Goal: Task Accomplishment & Management: Manage account settings

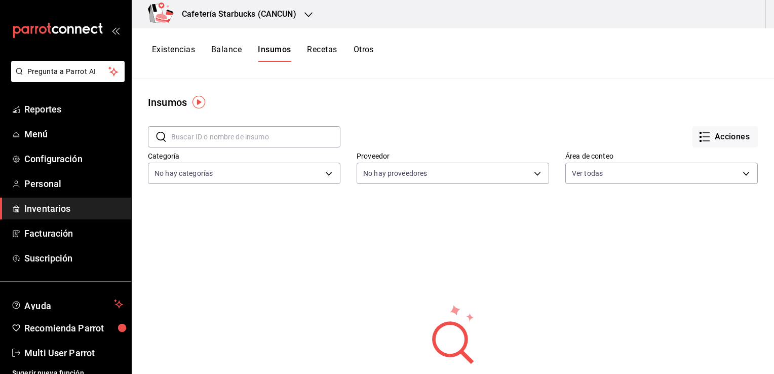
click at [63, 216] on link "Inventarios" at bounding box center [65, 209] width 131 height 22
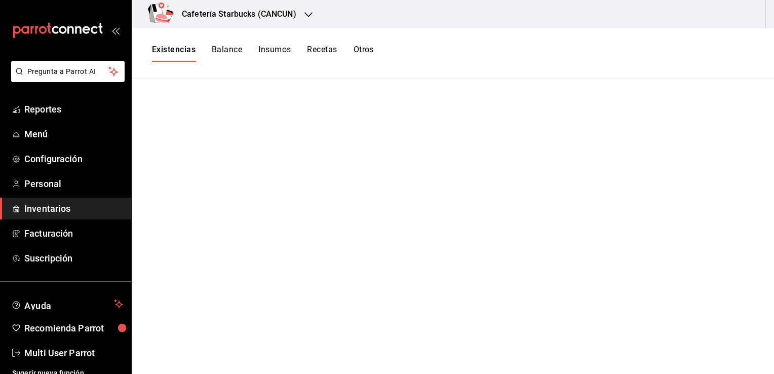
click at [236, 69] on div "Existencias Balance Insumos Recetas Otros" at bounding box center [453, 53] width 642 height 50
click at [231, 58] on button "Balance" at bounding box center [227, 53] width 30 height 17
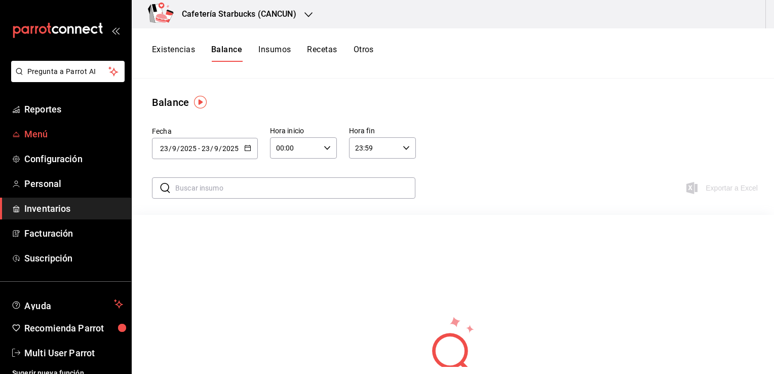
click at [50, 129] on span "Menú" at bounding box center [73, 134] width 99 height 14
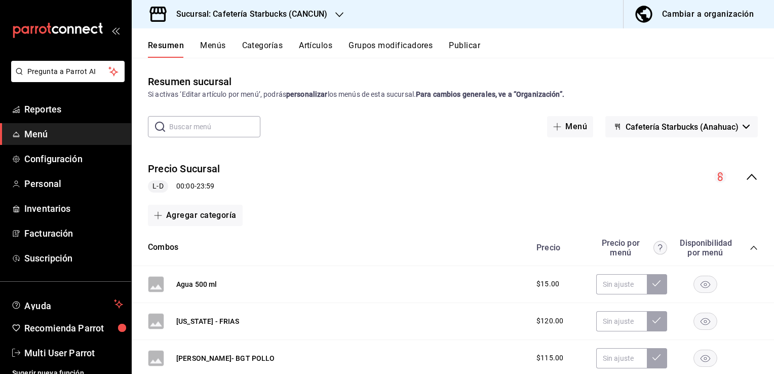
click at [302, 52] on button "Artículos" at bounding box center [315, 49] width 33 height 17
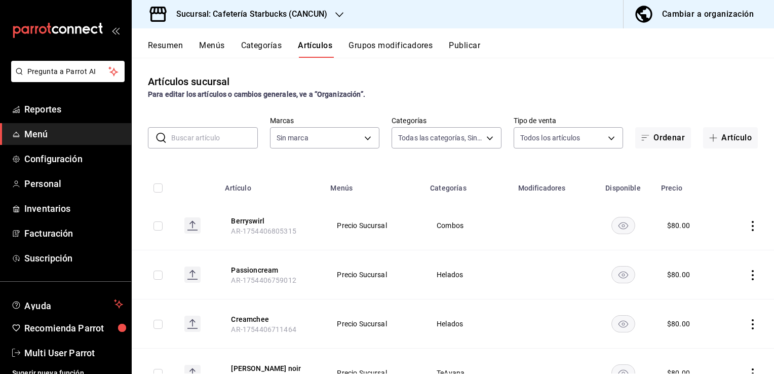
type input "a07a94aa-7c49-45f3-810b-2bd9032adcd1,908b670a-cabe-473f-9188-6356d0ae68b3,c5e0c…"
type input "a78d9646-be1d-4624-adfb-6631bf8300ff"
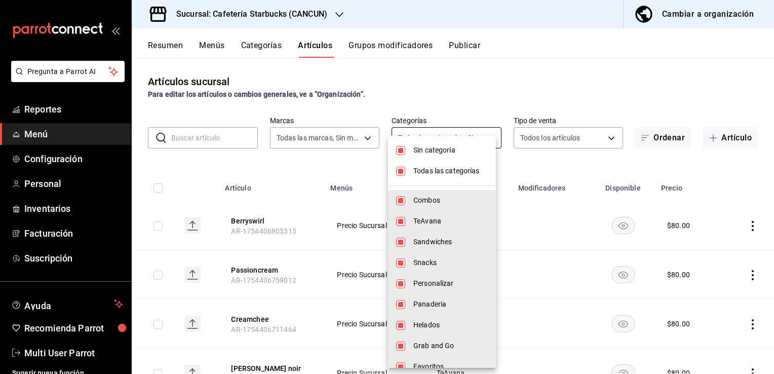
click at [482, 136] on body "Pregunta a Parrot AI Reportes Menú Configuración Personal Inventarios Facturaci…" at bounding box center [387, 187] width 774 height 374
click at [446, 166] on span "Todas las categorías" at bounding box center [450, 171] width 74 height 11
checkbox input "false"
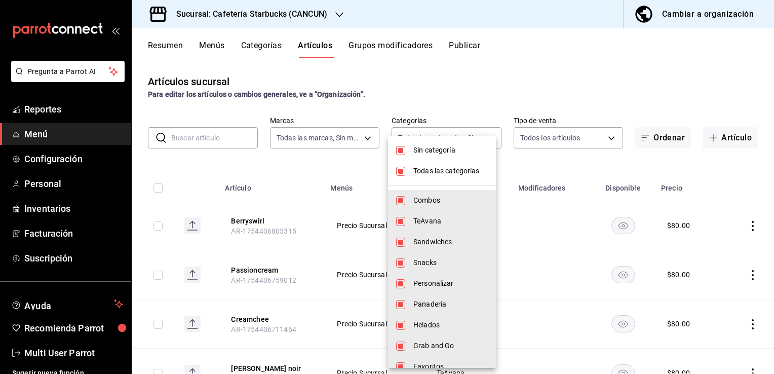
checkbox input "false"
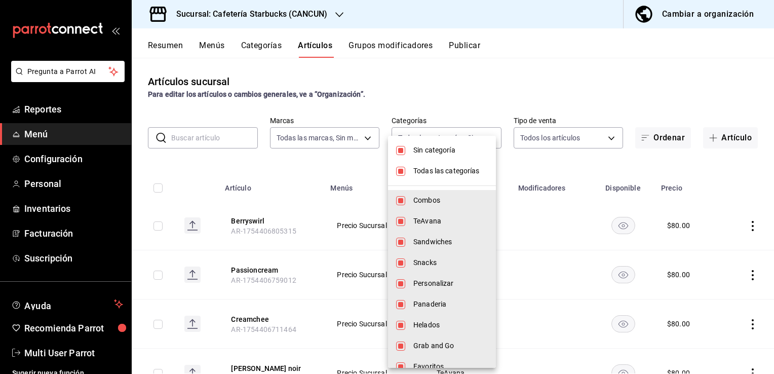
checkbox input "false"
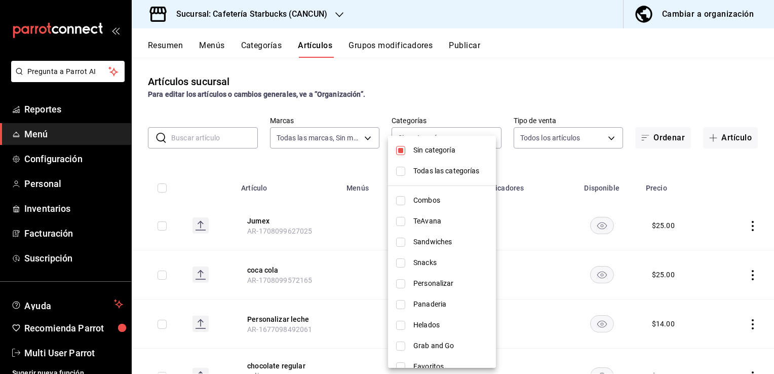
click at [320, 24] on div at bounding box center [387, 187] width 774 height 374
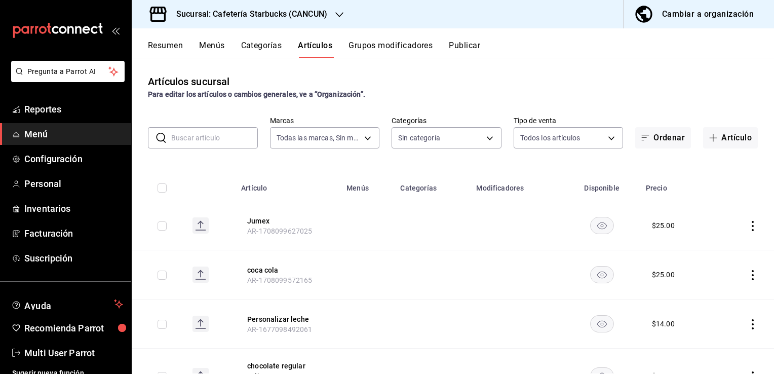
click at [338, 16] on icon "button" at bounding box center [339, 14] width 8 height 5
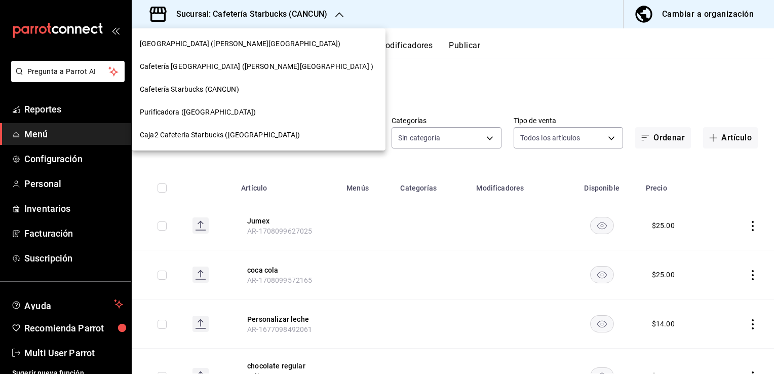
click at [213, 67] on span "Cafetería [GEOGRAPHIC_DATA] ([PERSON_NAME][GEOGRAPHIC_DATA] )" at bounding box center [256, 66] width 233 height 11
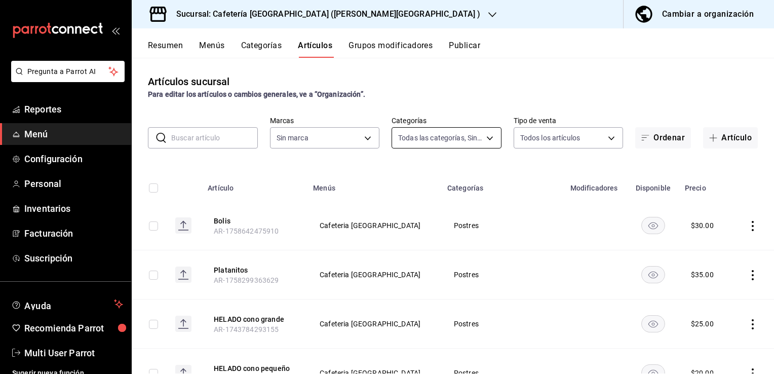
type input "cda35d30-bccd-423a-8909-fb65da0e96fe,0bdd2c6e-4a47-4482-8969-2d6603117f88,83f34…"
type input "fe7931b8-1c71-4178-92c5-70269f6bb8dd"
click at [232, 216] on button "Bolis" at bounding box center [254, 221] width 81 height 10
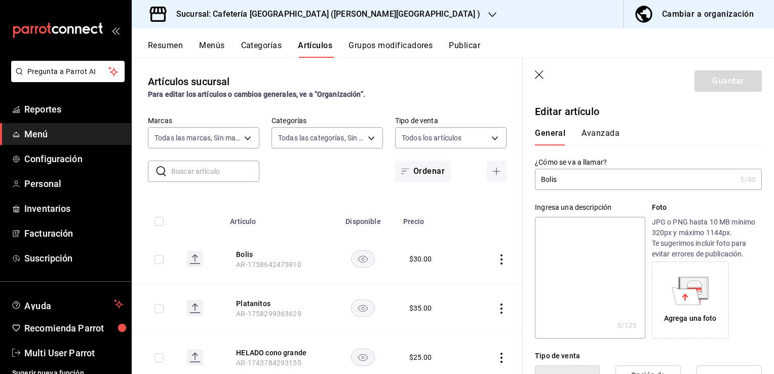
click at [318, 171] on div "​ ​ Marcas Todas las marcas, Sin marca fe7931b8-1c71-4178-92c5-70269f6bb8dd Cat…" at bounding box center [327, 149] width 391 height 66
click at [543, 72] on icon "button" at bounding box center [540, 75] width 10 height 10
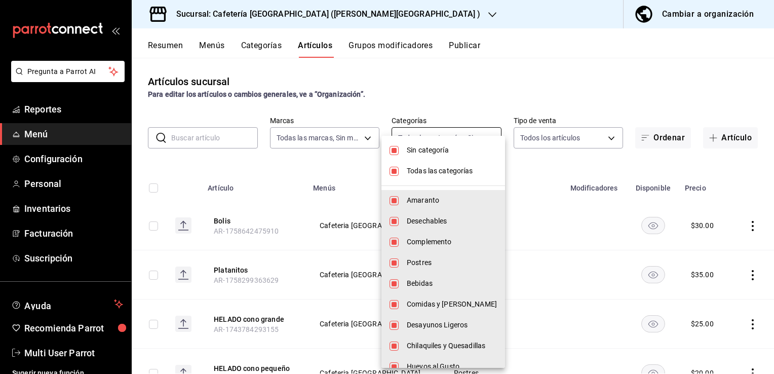
click at [463, 143] on body "Pregunta a Parrot AI Reportes Menú Configuración Personal Inventarios Facturaci…" at bounding box center [387, 187] width 774 height 374
click at [439, 167] on span "Todas las categorías" at bounding box center [452, 171] width 90 height 11
checkbox input "false"
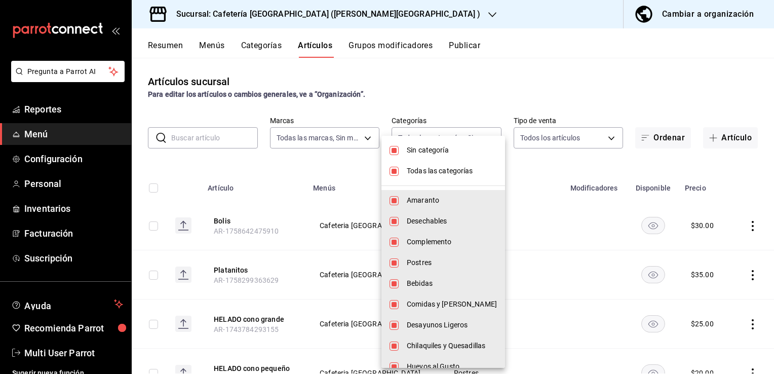
checkbox input "false"
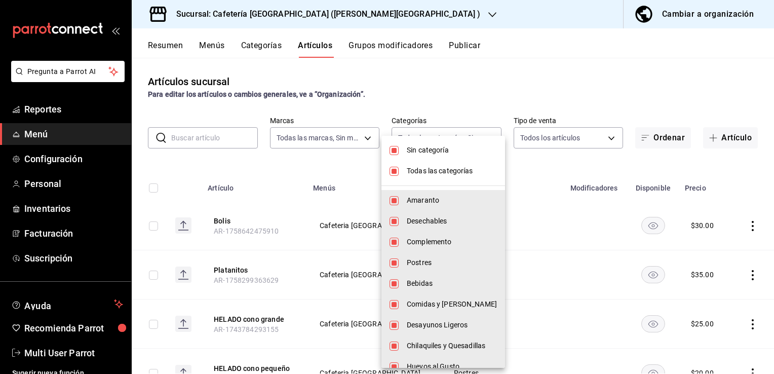
checkbox input "false"
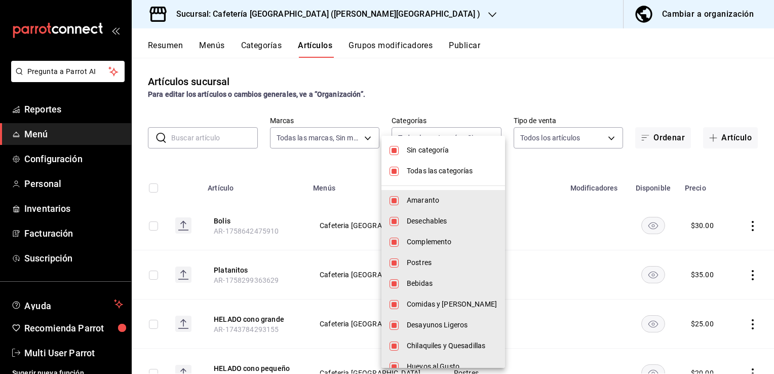
checkbox input "false"
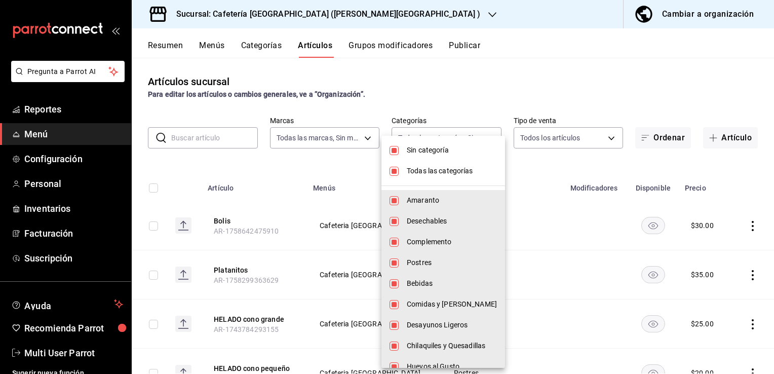
checkbox input "false"
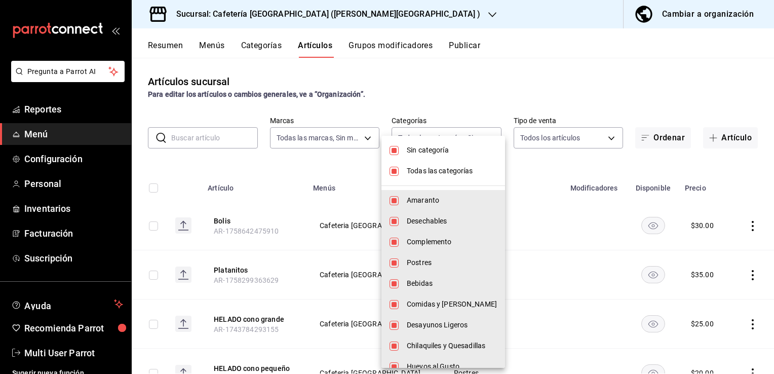
checkbox input "false"
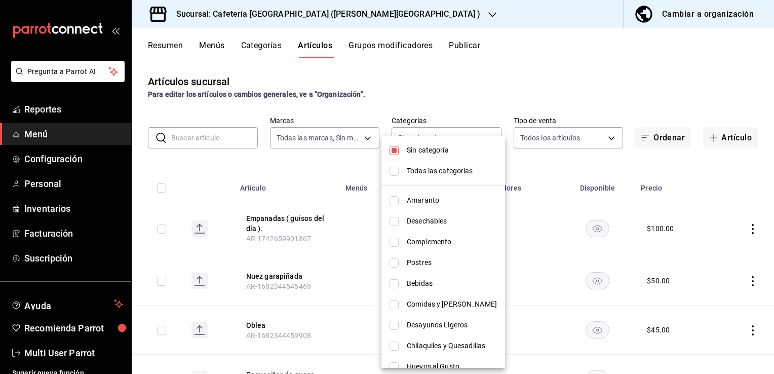
click at [405, 263] on li "Postres" at bounding box center [443, 262] width 124 height 21
type input "ca75c775-b4c3-4e13-ade0-25a97d6f2fd9"
checkbox input "true"
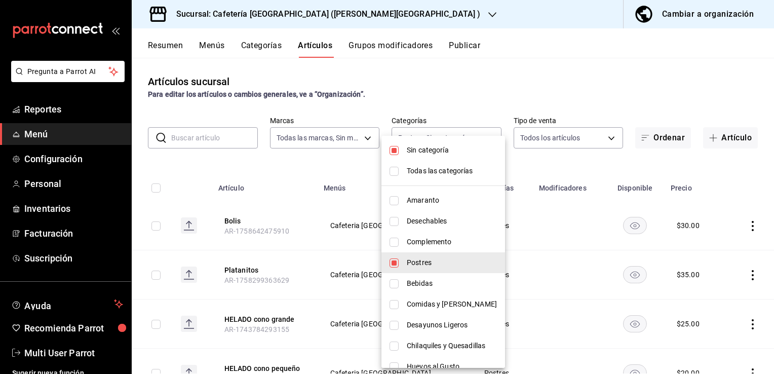
click at [321, 166] on div at bounding box center [387, 187] width 774 height 374
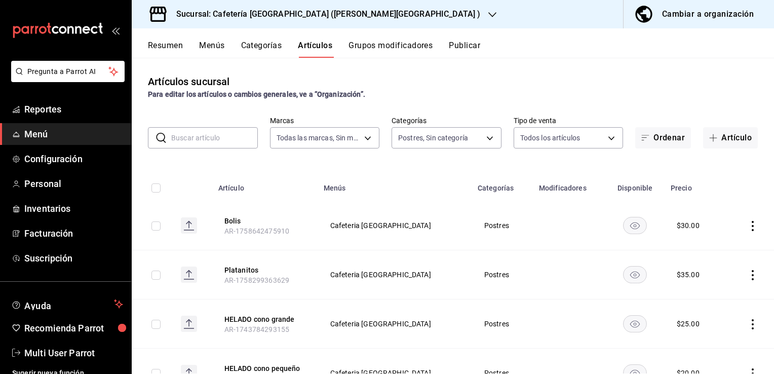
click at [369, 15] on div "Sucursal: Cafetería [GEOGRAPHIC_DATA] ([PERSON_NAME][GEOGRAPHIC_DATA] )" at bounding box center [320, 14] width 361 height 28
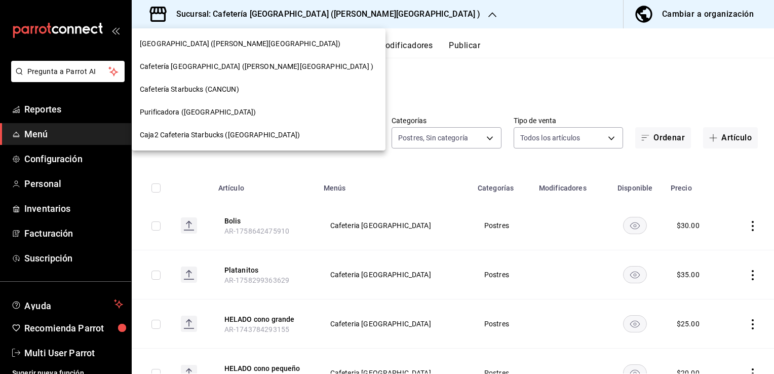
click at [218, 42] on span "[GEOGRAPHIC_DATA] ([PERSON_NAME][GEOGRAPHIC_DATA])" at bounding box center [240, 43] width 201 height 11
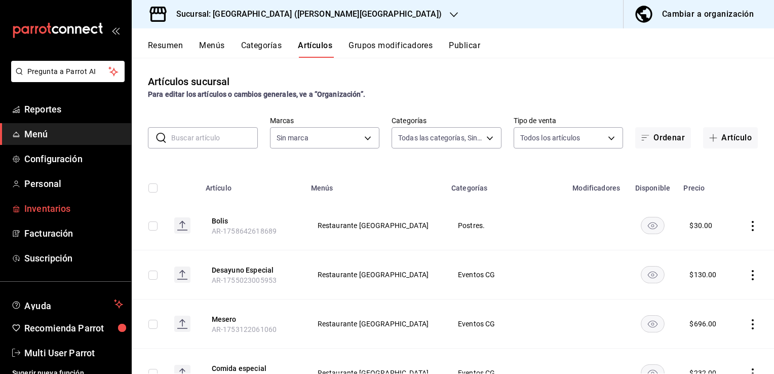
type input "d57e9eb9-8146-45ca-903d-1d7869aebf76,1b467f8b-4791-4194-9c48-d7023e95d0e0,ed53d…"
type input "f365649a-a6d2-423e-ad1c-7d61f5b4cd77"
click at [203, 44] on button "Menús" at bounding box center [211, 49] width 25 height 17
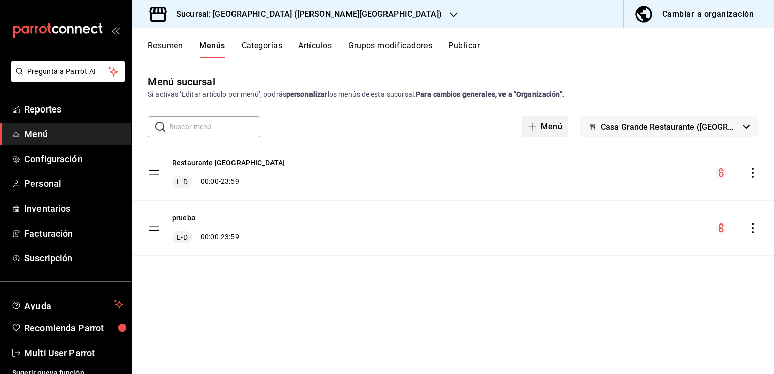
click at [568, 123] on button "Menú" at bounding box center [545, 126] width 46 height 21
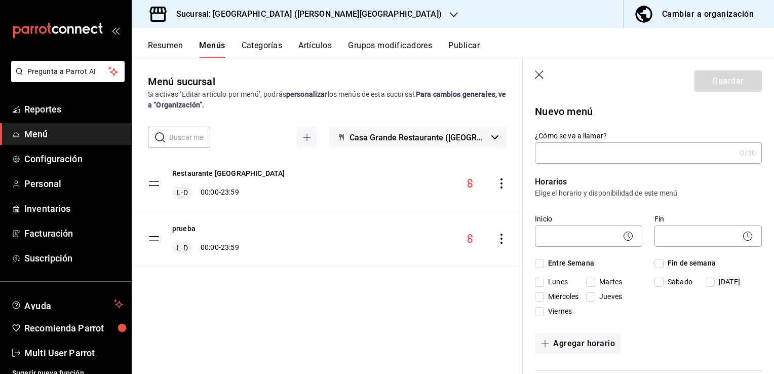
click at [567, 149] on input "¿Cómo se va a llamar?" at bounding box center [635, 153] width 201 height 20
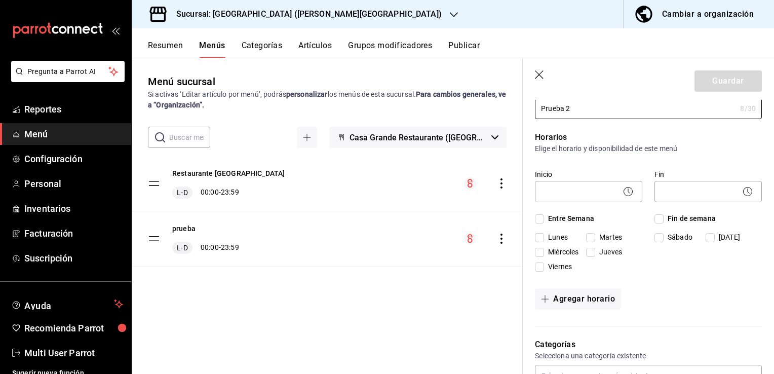
scroll to position [44, 0]
type input "Prueba 2"
click at [543, 70] on header "Guardar" at bounding box center [648, 79] width 251 height 42
click at [538, 77] on icon "button" at bounding box center [540, 75] width 10 height 10
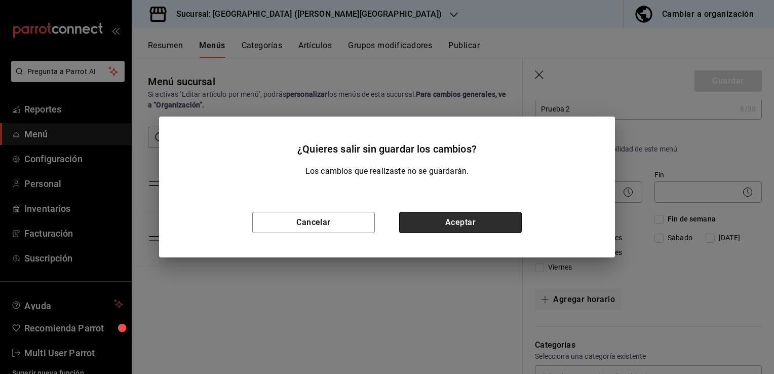
click at [436, 222] on button "Aceptar" at bounding box center [460, 222] width 123 height 21
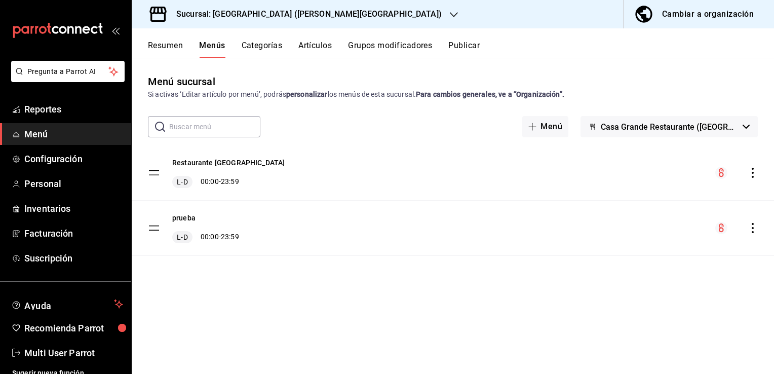
click at [314, 49] on button "Artículos" at bounding box center [314, 49] width 33 height 17
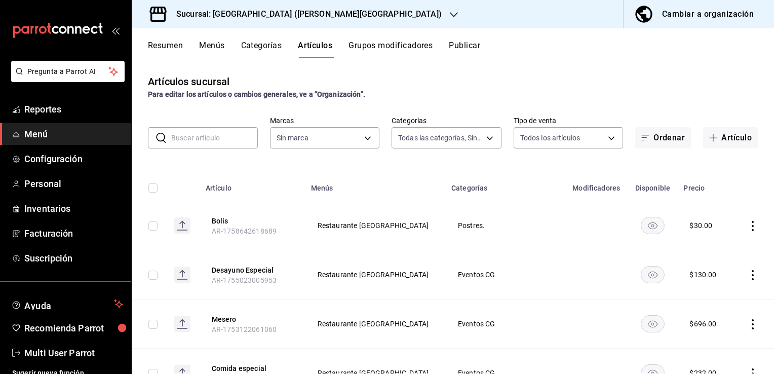
type input "d57e9eb9-8146-45ca-903d-1d7869aebf76,1b467f8b-4791-4194-9c48-d7023e95d0e0,ed53d…"
type input "f365649a-a6d2-423e-ad1c-7d61f5b4cd77"
click at [57, 209] on span "Inventarios" at bounding box center [73, 209] width 99 height 14
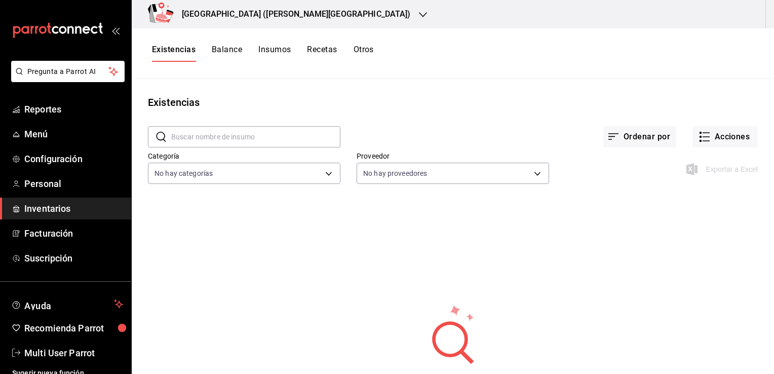
scroll to position [8, 0]
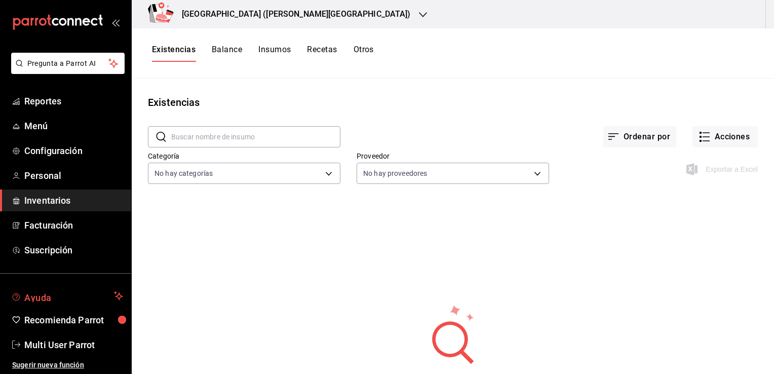
click at [29, 295] on span "Ayuda" at bounding box center [67, 296] width 86 height 12
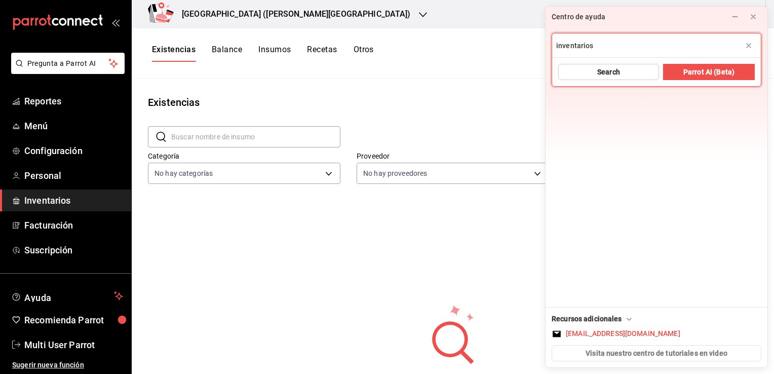
type input "inventarios"
click at [648, 72] on button "Search" at bounding box center [608, 72] width 101 height 16
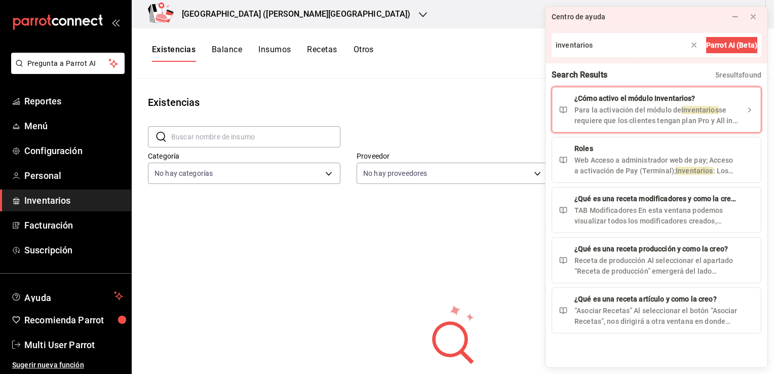
click at [652, 110] on div "Para la activación del módulo de Inventarios se requiere que los clientes tenga…" at bounding box center [656, 115] width 164 height 21
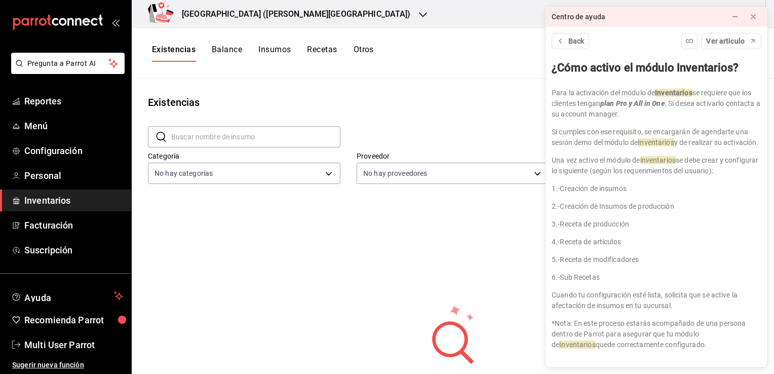
scroll to position [6, 0]
click at [516, 128] on div "Ordenar por Acciones" at bounding box center [548, 128] width 417 height 37
click at [584, 42] on button "Back" at bounding box center [570, 41] width 37 height 16
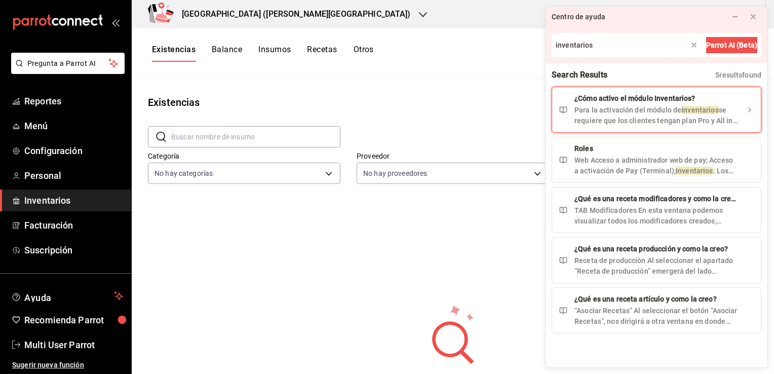
click at [677, 115] on div "Para la activación del módulo de Inventarios se requiere que los clientes tenga…" at bounding box center [656, 115] width 164 height 21
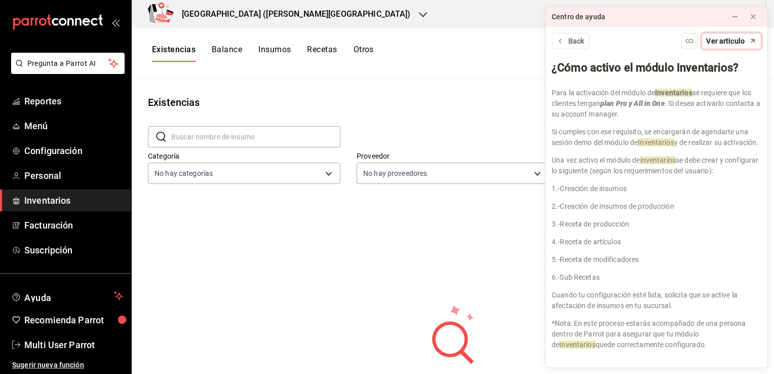
click at [735, 48] on button "Ver articulo" at bounding box center [731, 41] width 60 height 16
click at [577, 42] on span "Back" at bounding box center [576, 41] width 16 height 11
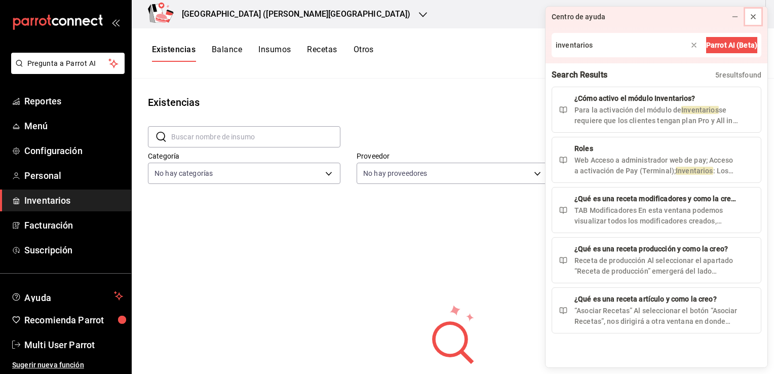
click at [751, 16] on icon at bounding box center [753, 17] width 8 height 8
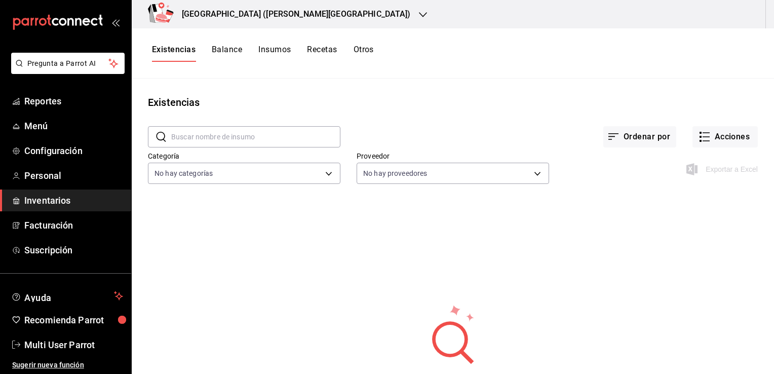
click at [259, 45] on button "Insumos" at bounding box center [274, 53] width 32 height 17
click at [723, 140] on button "Acciones" at bounding box center [724, 136] width 65 height 21
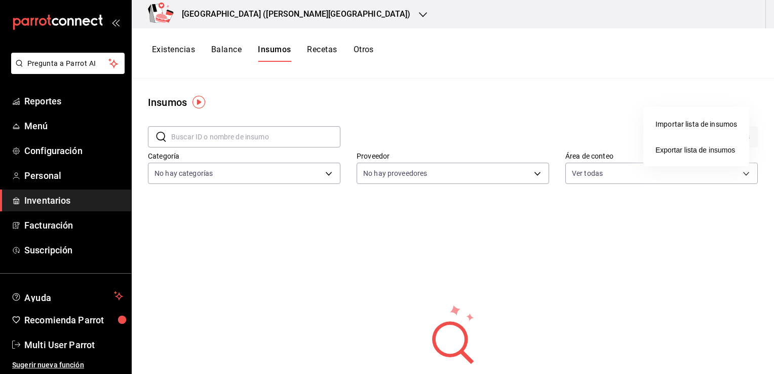
click at [564, 116] on div at bounding box center [387, 187] width 774 height 374
click at [285, 15] on h3 "[GEOGRAPHIC_DATA] ([PERSON_NAME][GEOGRAPHIC_DATA])" at bounding box center [292, 14] width 237 height 12
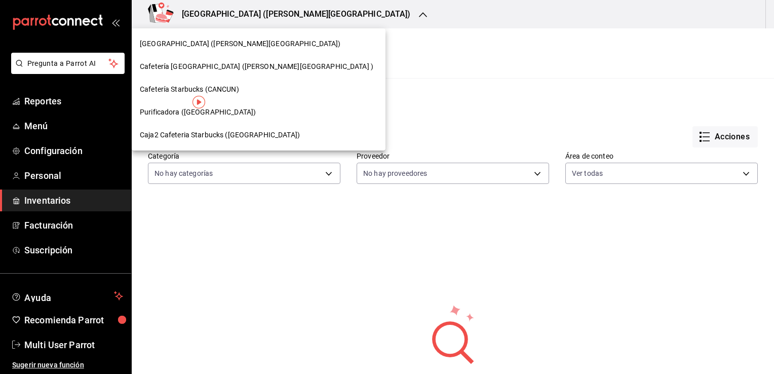
click at [397, 41] on div at bounding box center [387, 187] width 774 height 374
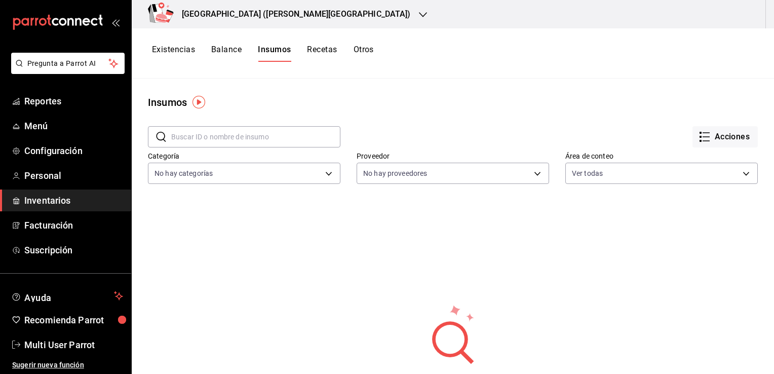
click at [107, 28] on div "mailbox folders" at bounding box center [65, 22] width 131 height 61
click at [115, 20] on icon "open_drawer_menu" at bounding box center [117, 23] width 5 height 8
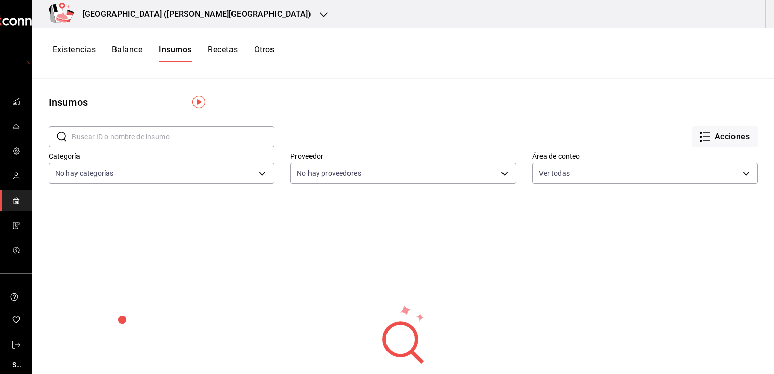
scroll to position [1, 0]
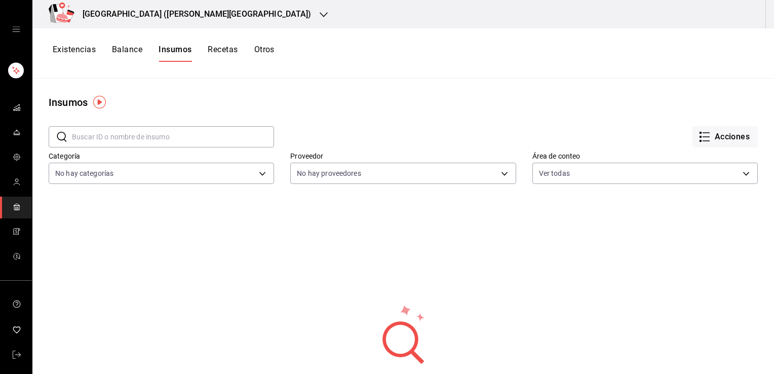
click at [163, 17] on h3 "[GEOGRAPHIC_DATA] ([PERSON_NAME][GEOGRAPHIC_DATA])" at bounding box center [192, 14] width 237 height 12
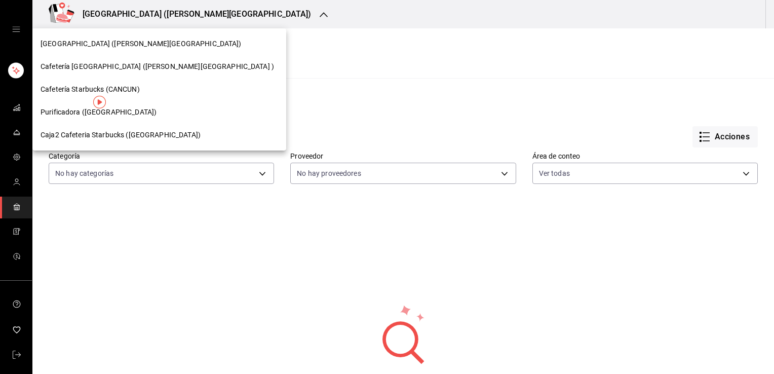
click at [288, 44] on div at bounding box center [387, 187] width 774 height 374
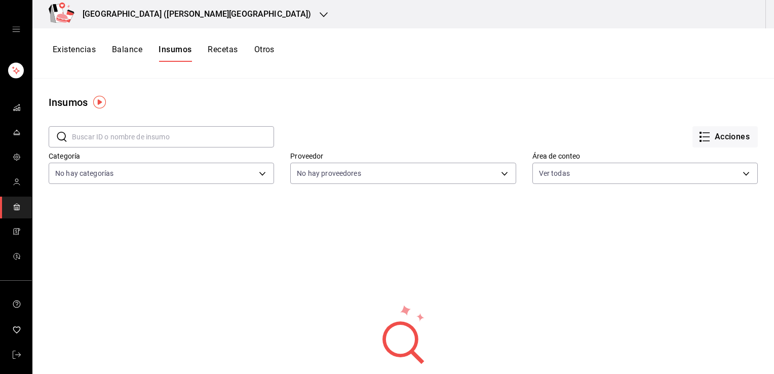
drag, startPoint x: 20, startPoint y: 35, endPoint x: 15, endPoint y: 29, distance: 8.2
click at [15, 29] on div "mailbox folders" at bounding box center [16, 29] width 32 height 61
click at [15, 29] on icon "open drawer" at bounding box center [16, 29] width 8 height 8
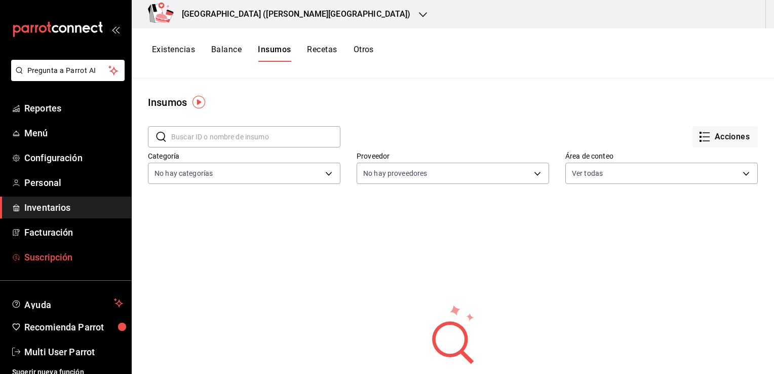
scroll to position [8, 0]
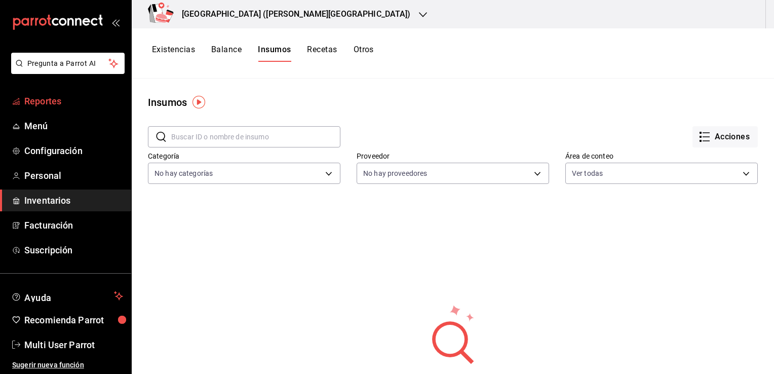
click at [52, 101] on span "Reportes" at bounding box center [73, 101] width 99 height 14
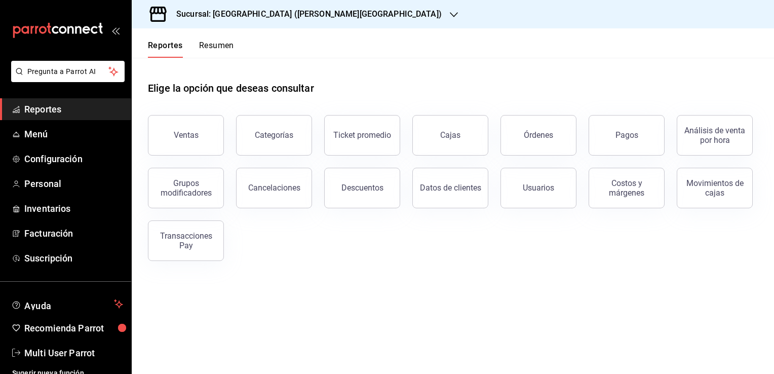
click at [160, 14] on icon at bounding box center [157, 14] width 17 height 15
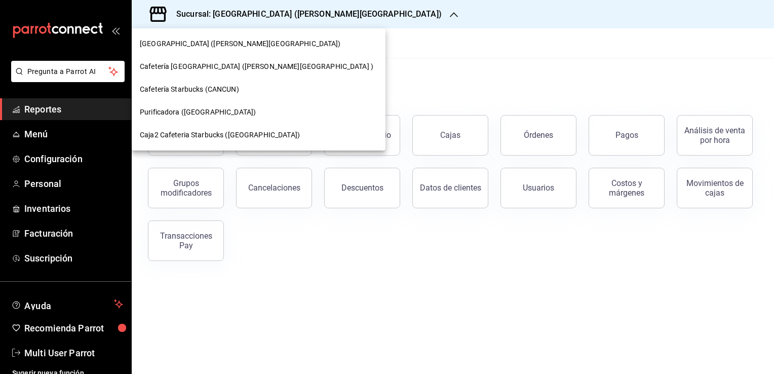
click at [373, 21] on div at bounding box center [387, 187] width 774 height 374
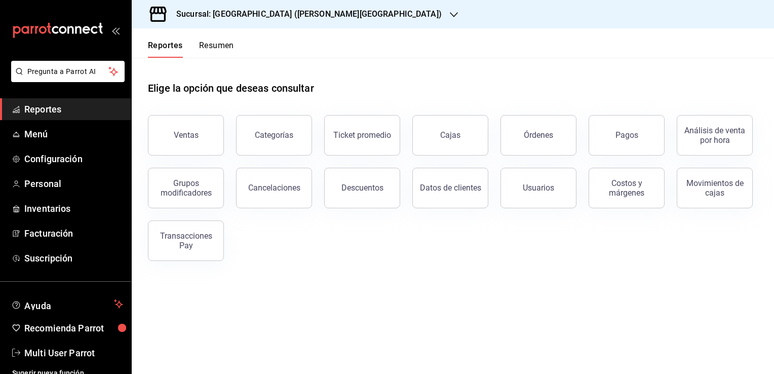
click at [450, 15] on icon "button" at bounding box center [454, 15] width 8 height 8
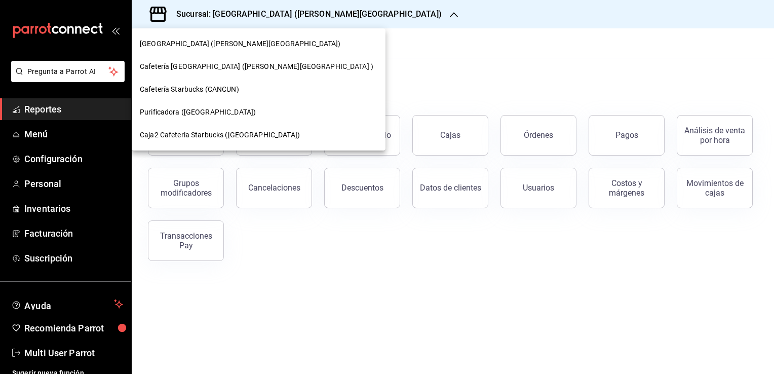
click at [377, 53] on div at bounding box center [387, 187] width 774 height 374
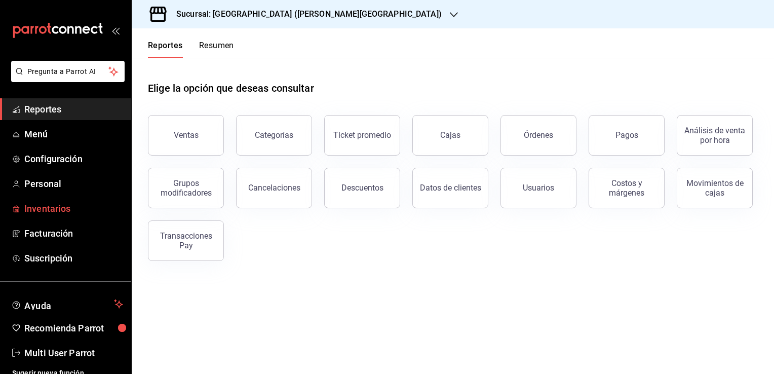
click at [49, 199] on link "Inventarios" at bounding box center [65, 209] width 131 height 22
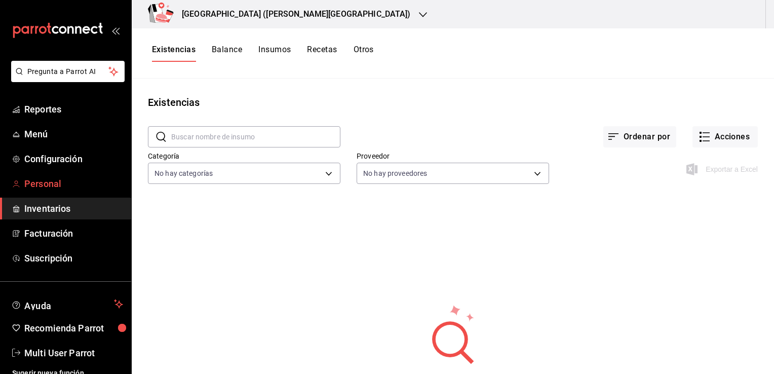
click at [64, 178] on span "Personal" at bounding box center [73, 184] width 99 height 14
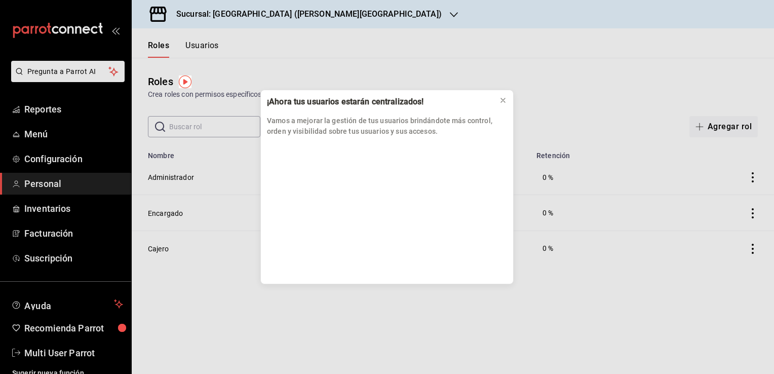
click at [52, 231] on div "¡Ahora tus usuarios estarán centralizados! Vamos a mejorar la gestión de tus us…" at bounding box center [387, 187] width 774 height 374
click at [61, 239] on div "¡Ahora tus usuarios estarán centralizados! Vamos a mejorar la gestión de tus us…" at bounding box center [387, 187] width 774 height 374
click at [499, 98] on icon at bounding box center [503, 100] width 8 height 8
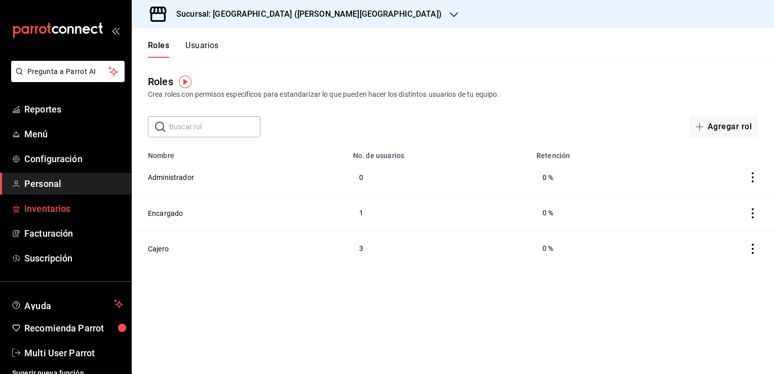
click at [46, 202] on span "Inventarios" at bounding box center [73, 209] width 99 height 14
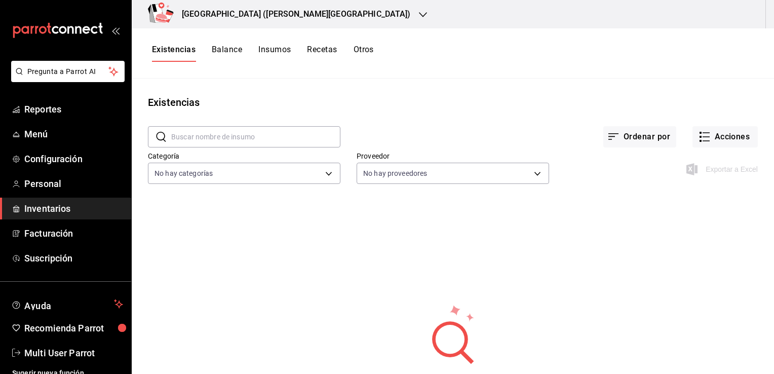
click at [240, 48] on button "Balance" at bounding box center [227, 53] width 30 height 17
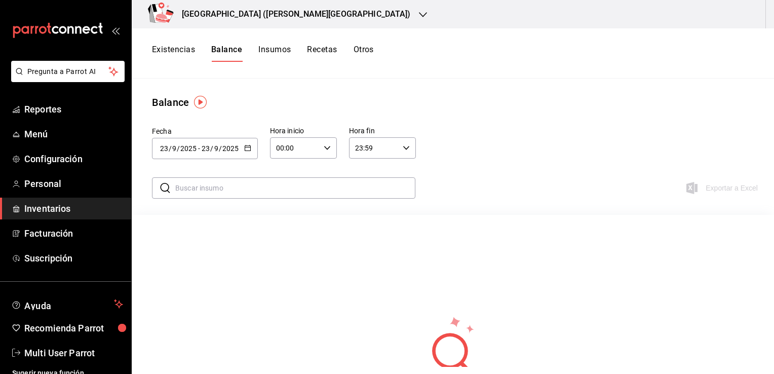
click at [182, 50] on button "Existencias" at bounding box center [173, 53] width 43 height 17
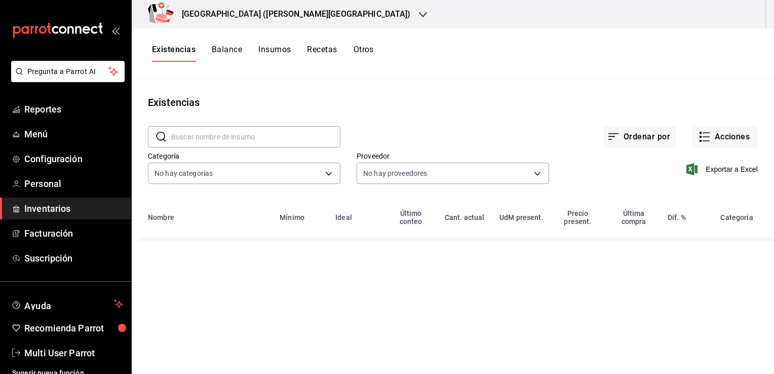
click at [290, 45] on button "Insumos" at bounding box center [274, 53] width 32 height 17
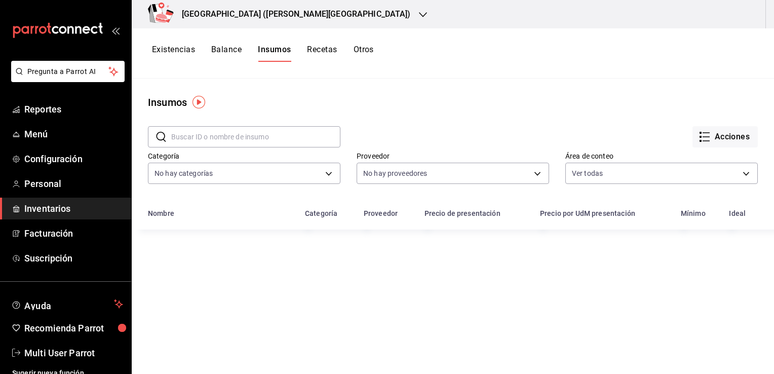
click at [329, 46] on button "Recetas" at bounding box center [322, 53] width 30 height 17
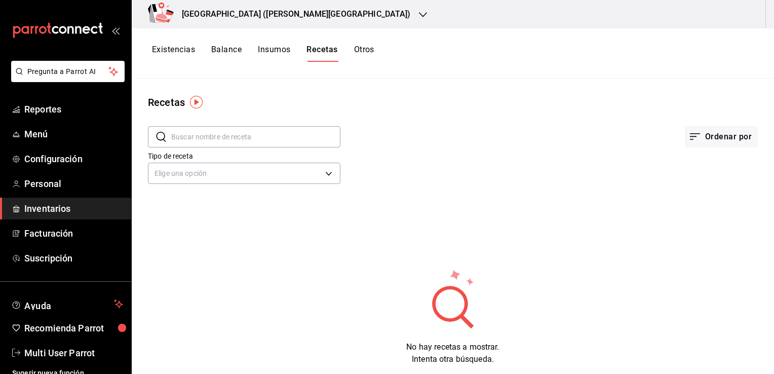
click at [362, 46] on button "Otros" at bounding box center [364, 53] width 20 height 17
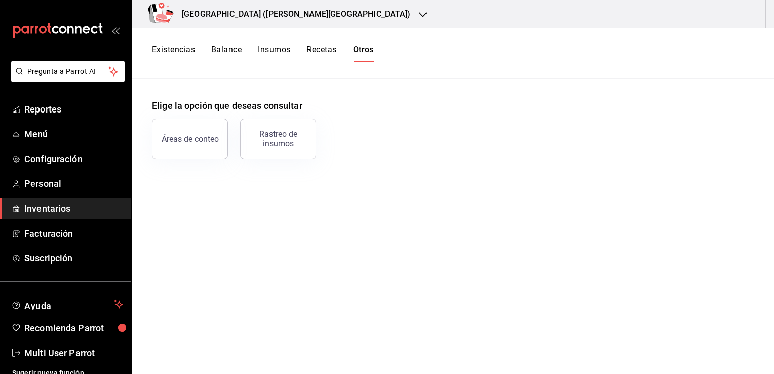
click at [318, 57] on button "Recetas" at bounding box center [321, 53] width 30 height 17
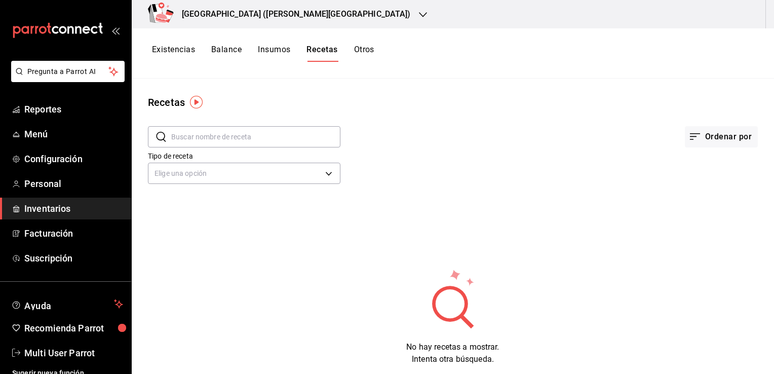
click at [174, 50] on button "Existencias" at bounding box center [173, 53] width 43 height 17
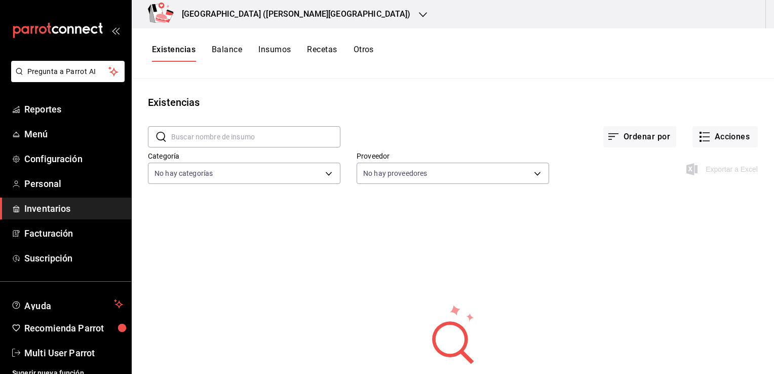
click at [228, 46] on button "Balance" at bounding box center [227, 53] width 30 height 17
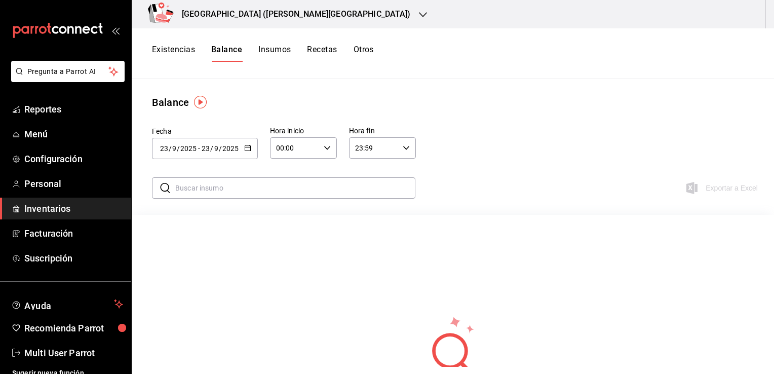
click at [203, 102] on img "button" at bounding box center [200, 102] width 13 height 13
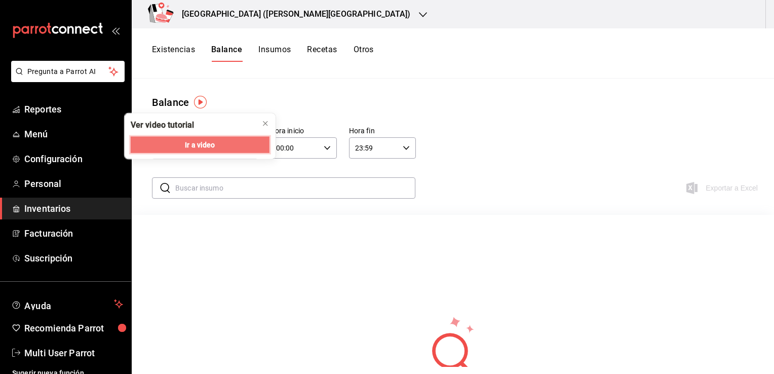
click at [203, 143] on span "Ir a video" at bounding box center [200, 144] width 30 height 11
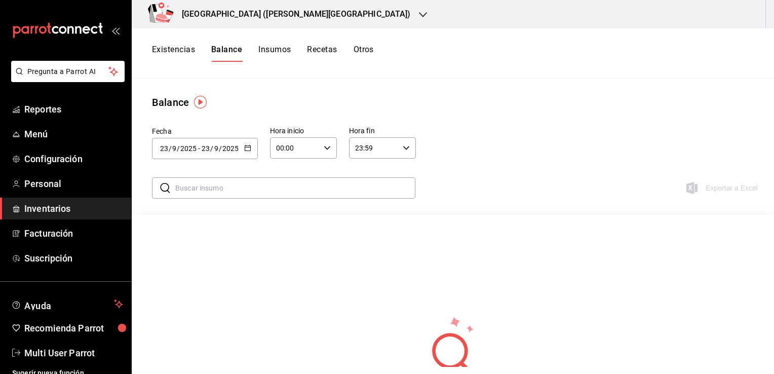
click at [173, 45] on button "Existencias" at bounding box center [173, 53] width 43 height 17
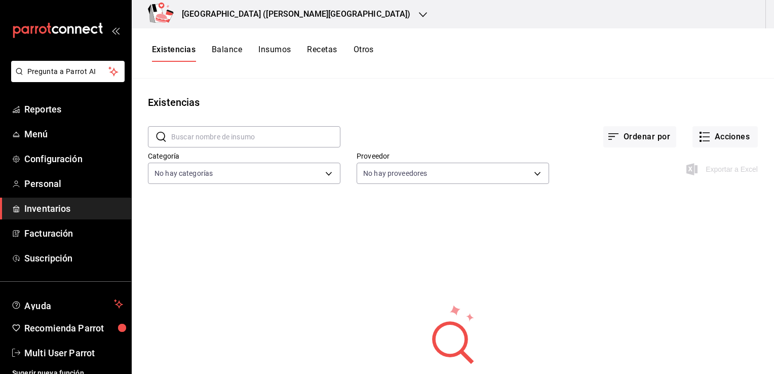
click at [772, 12] on div "[GEOGRAPHIC_DATA] ([PERSON_NAME][GEOGRAPHIC_DATA])" at bounding box center [453, 14] width 642 height 28
click at [314, 18] on h3 "[GEOGRAPHIC_DATA] ([PERSON_NAME][GEOGRAPHIC_DATA])" at bounding box center [292, 14] width 237 height 12
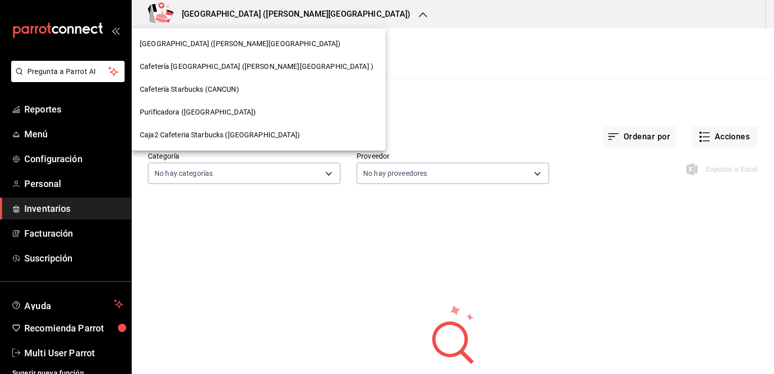
click at [314, 18] on div at bounding box center [387, 187] width 774 height 374
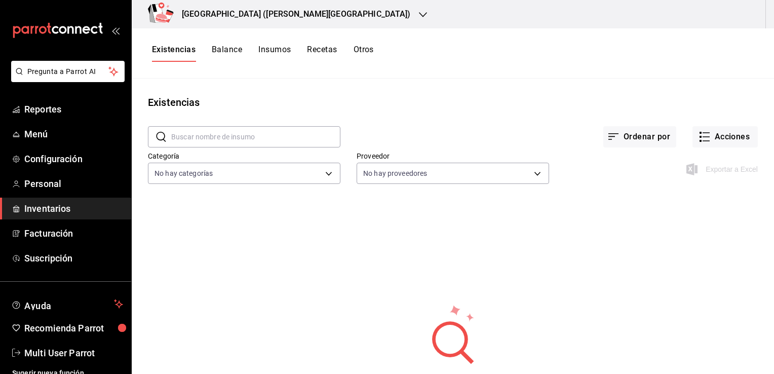
click at [67, 211] on span "Inventarios" at bounding box center [73, 209] width 99 height 14
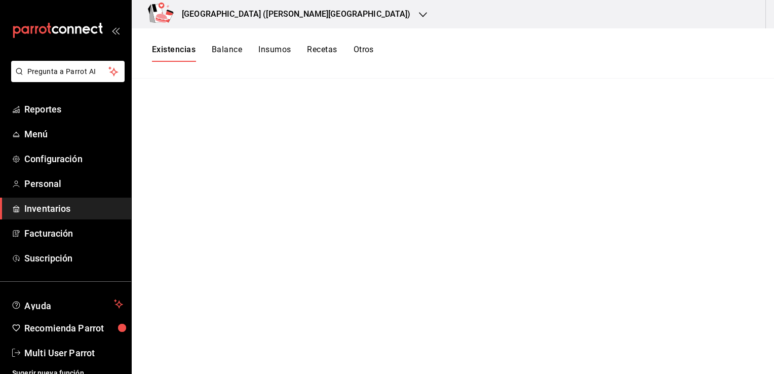
click at [278, 4] on div "[GEOGRAPHIC_DATA] ([PERSON_NAME][GEOGRAPHIC_DATA])" at bounding box center [285, 14] width 291 height 28
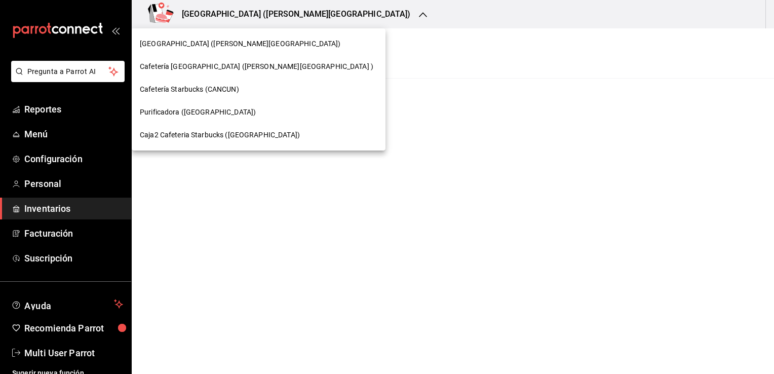
click at [385, 121] on div at bounding box center [387, 187] width 774 height 374
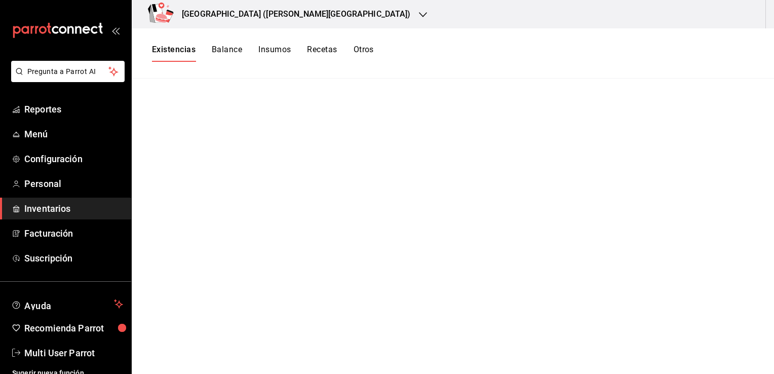
click at [225, 54] on button "Balance" at bounding box center [227, 53] width 30 height 17
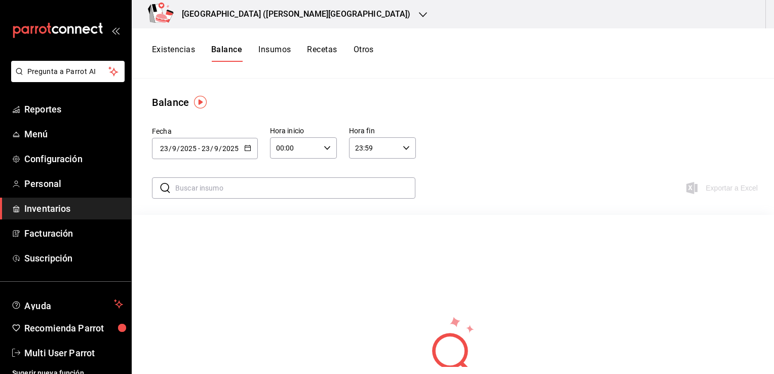
click at [281, 45] on button "Insumos" at bounding box center [274, 53] width 32 height 17
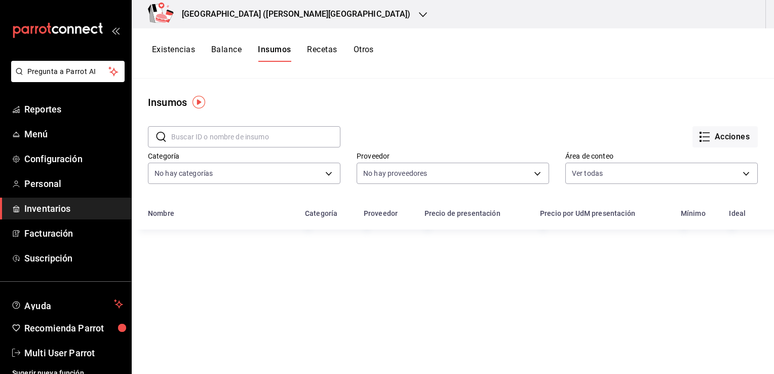
click at [321, 45] on button "Recetas" at bounding box center [322, 53] width 30 height 17
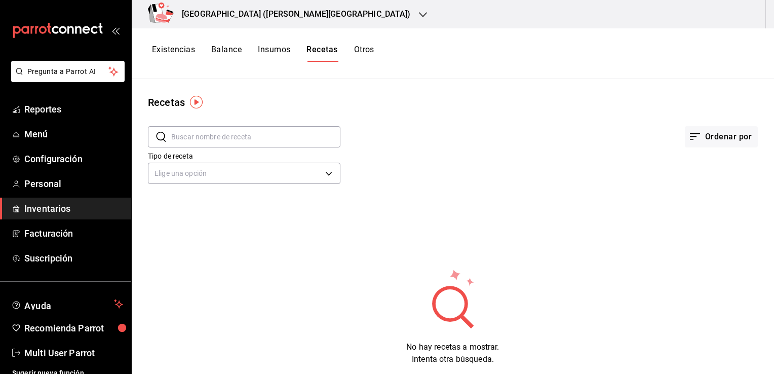
click at [186, 52] on button "Existencias" at bounding box center [173, 53] width 43 height 17
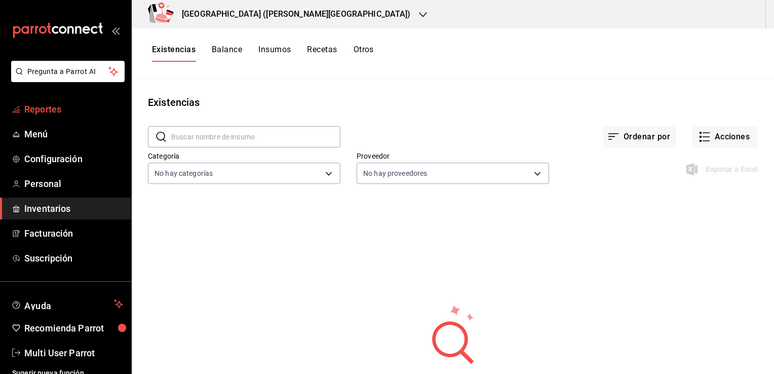
click at [49, 108] on span "Reportes" at bounding box center [73, 109] width 99 height 14
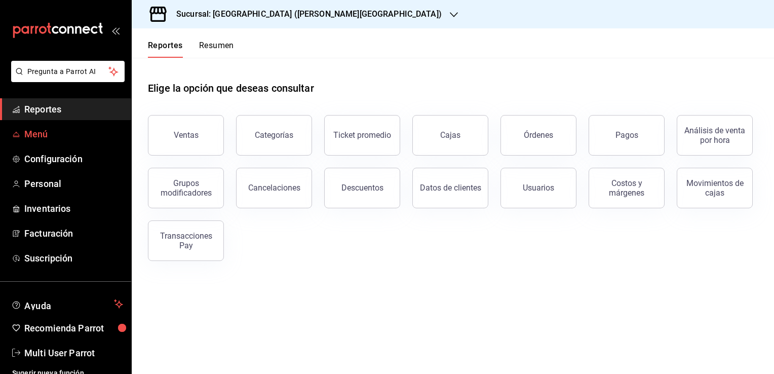
click at [54, 125] on link "Menú" at bounding box center [65, 134] width 131 height 22
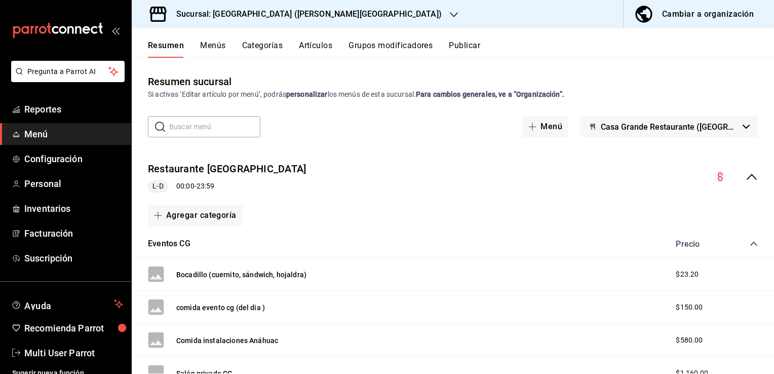
click at [680, 15] on div "Cambiar a organización" at bounding box center [708, 14] width 92 height 14
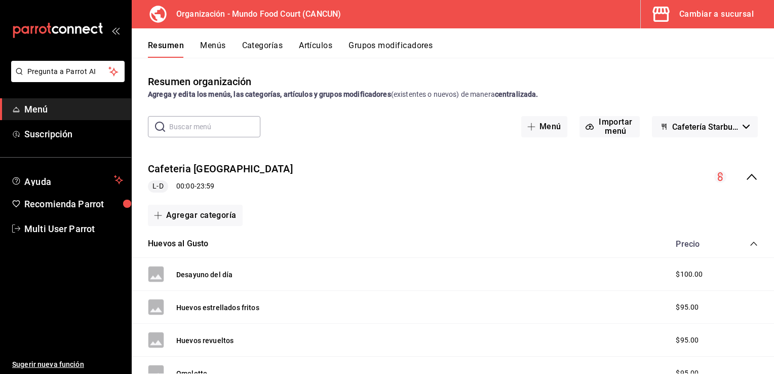
click at [710, 16] on div "Cambiar a sucursal" at bounding box center [716, 14] width 74 height 14
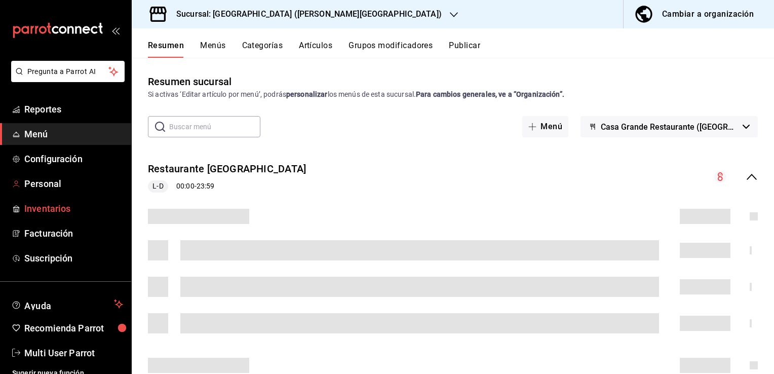
click at [38, 208] on span "Inventarios" at bounding box center [73, 209] width 99 height 14
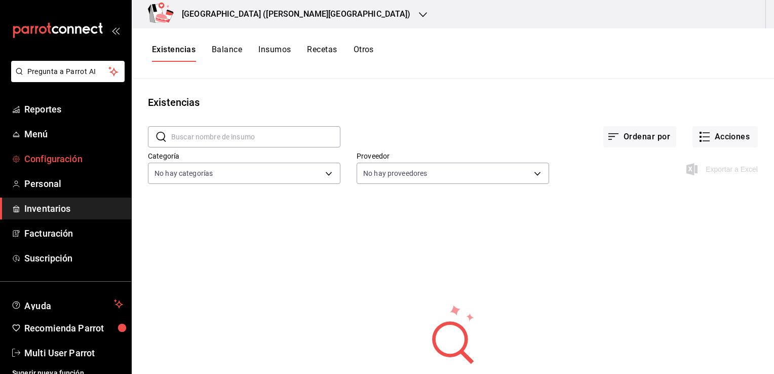
click at [47, 168] on link "Configuración" at bounding box center [65, 159] width 131 height 22
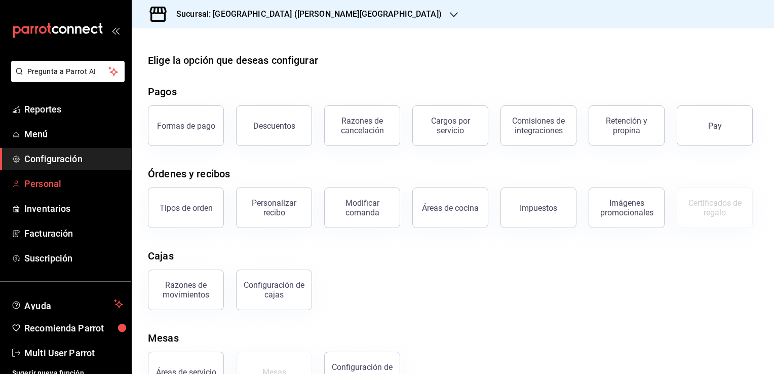
click at [62, 187] on span "Personal" at bounding box center [73, 184] width 99 height 14
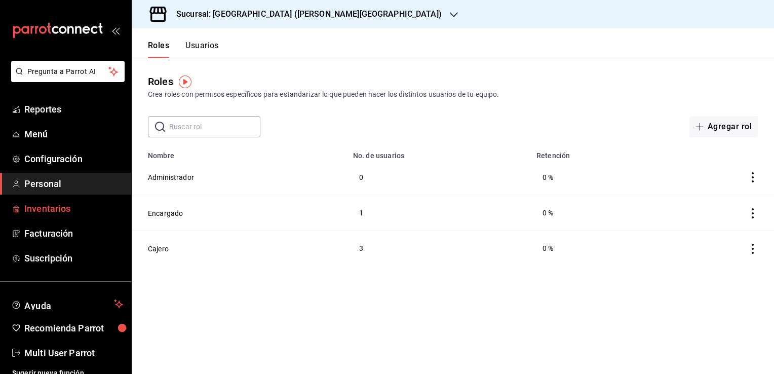
click at [62, 206] on span "Inventarios" at bounding box center [73, 209] width 99 height 14
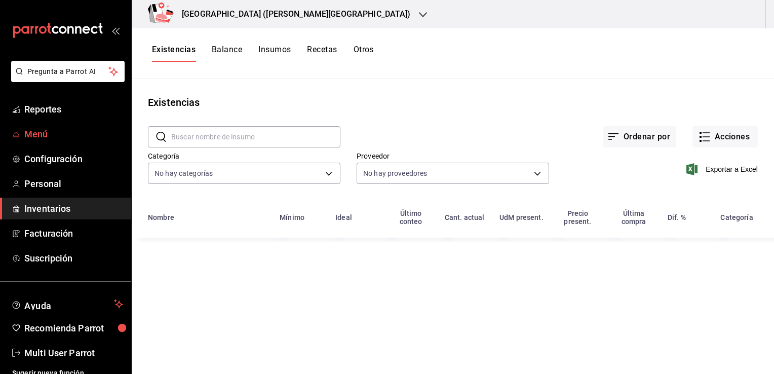
click at [63, 139] on span "Menú" at bounding box center [73, 134] width 99 height 14
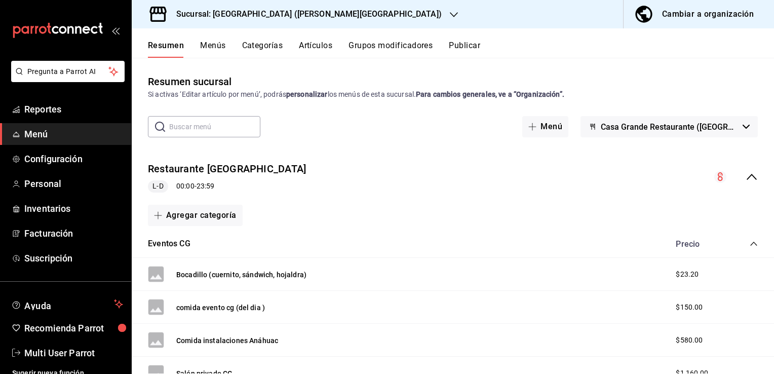
click at [383, 8] on div "Sucursal: [GEOGRAPHIC_DATA] ([PERSON_NAME][GEOGRAPHIC_DATA])" at bounding box center [301, 14] width 322 height 28
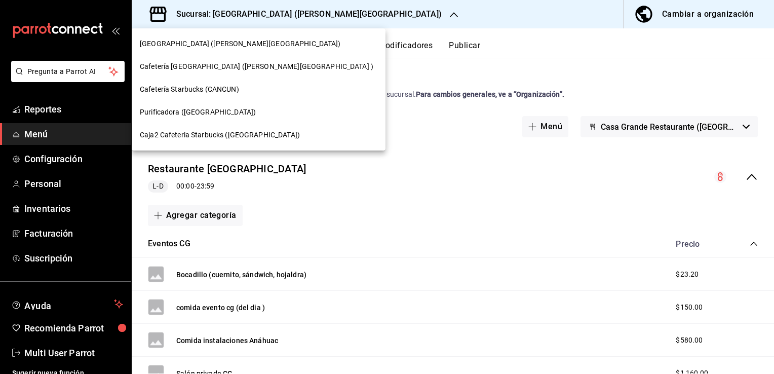
click at [504, 107] on div at bounding box center [387, 187] width 774 height 374
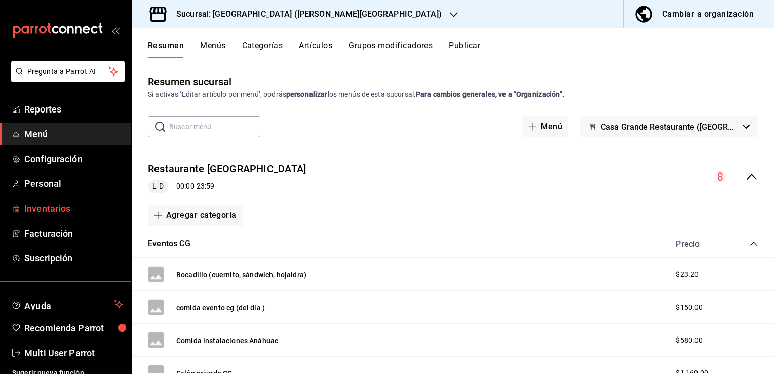
click at [90, 214] on span "Inventarios" at bounding box center [73, 209] width 99 height 14
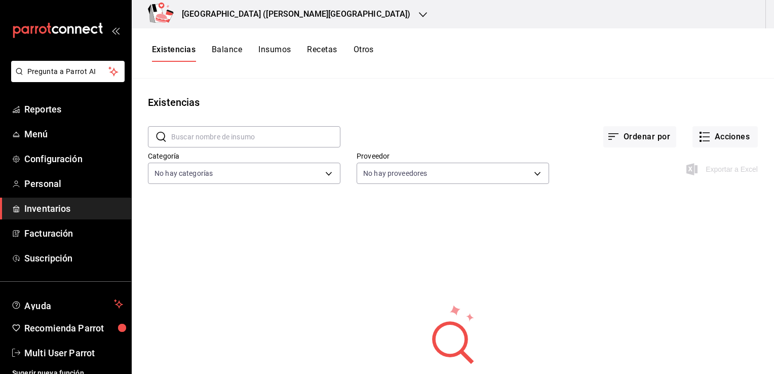
click at [419, 14] on icon "button" at bounding box center [423, 14] width 8 height 5
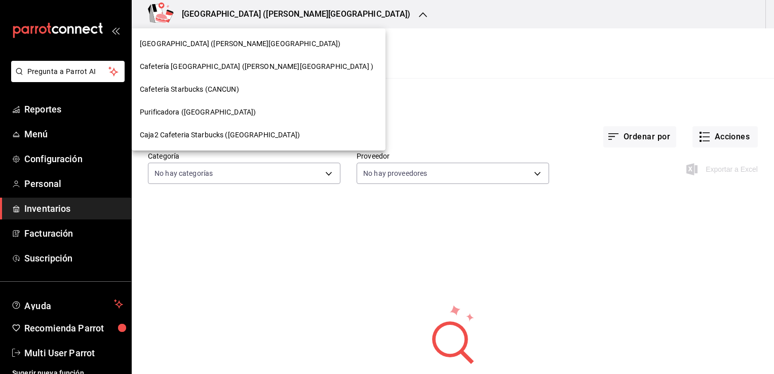
click at [429, 29] on div at bounding box center [387, 187] width 774 height 374
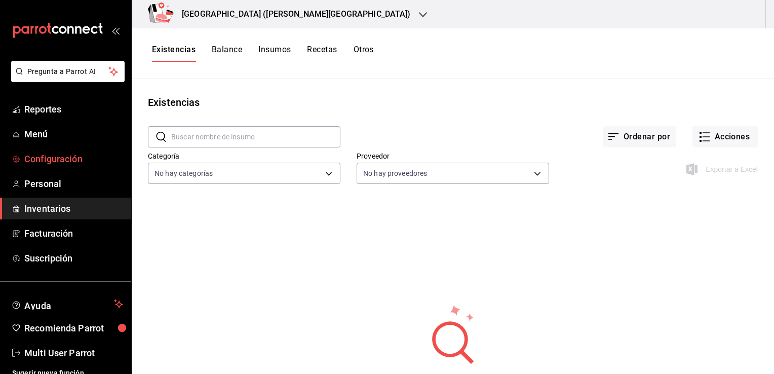
drag, startPoint x: 45, startPoint y: 151, endPoint x: 37, endPoint y: 155, distance: 9.1
click at [37, 155] on span "Configuración" at bounding box center [73, 159] width 99 height 14
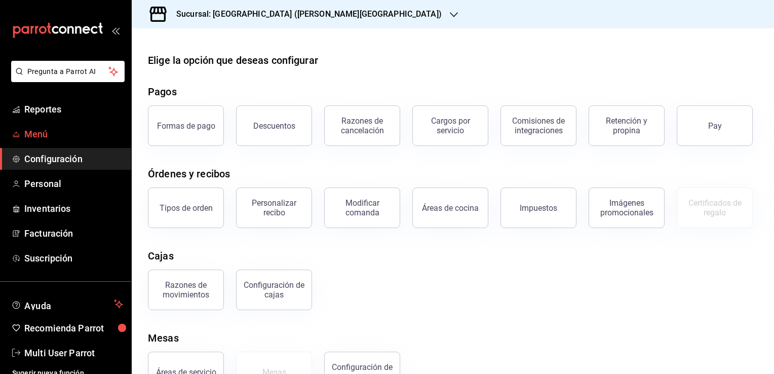
click at [60, 130] on span "Menú" at bounding box center [73, 134] width 99 height 14
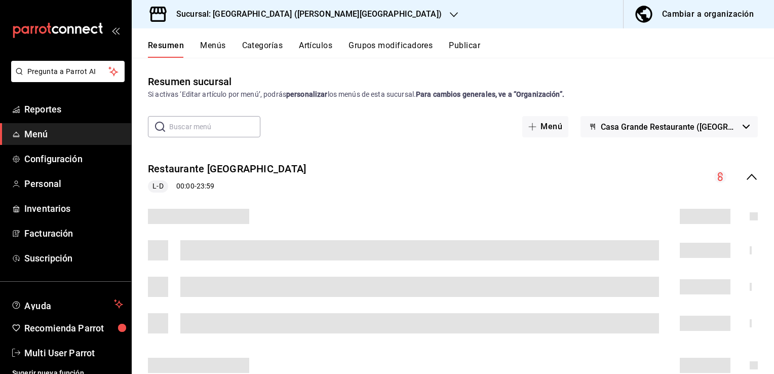
click at [686, 6] on button "Cambiar a organización" at bounding box center [694, 14] width 142 height 28
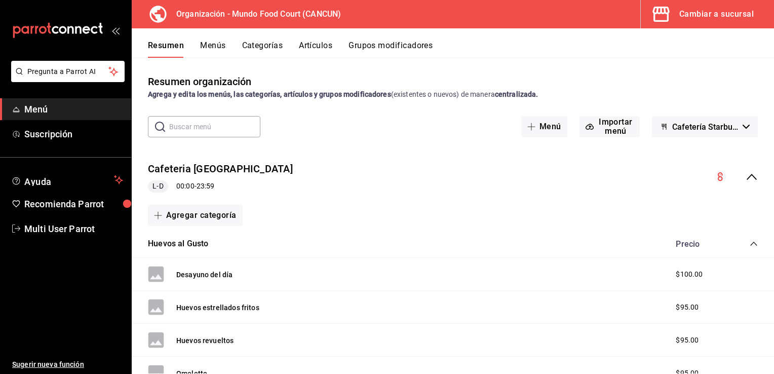
click at [690, 4] on button "Cambiar a sucursal" at bounding box center [703, 14] width 125 height 28
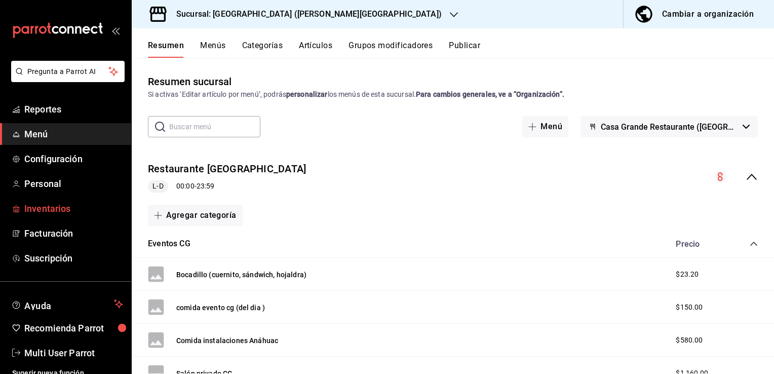
click at [71, 209] on span "Inventarios" at bounding box center [73, 209] width 99 height 14
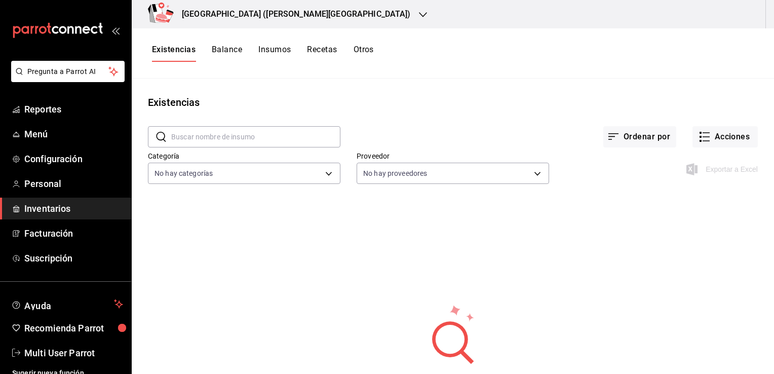
click at [278, 46] on button "Insumos" at bounding box center [274, 53] width 32 height 17
click at [203, 102] on img "button" at bounding box center [198, 102] width 13 height 13
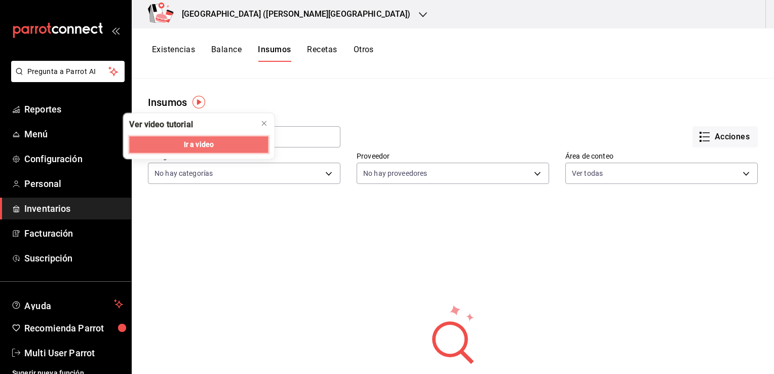
click at [209, 136] on button "Ir a video" at bounding box center [198, 144] width 139 height 16
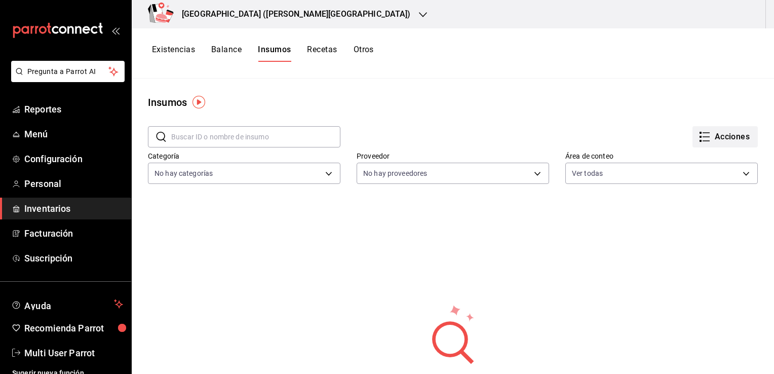
click at [749, 131] on button "Acciones" at bounding box center [724, 136] width 65 height 21
click at [696, 122] on div "Importar lista de insumos" at bounding box center [696, 124] width 82 height 11
click at [0, 0] on input "Importar lista de insumos" at bounding box center [0, 0] width 0 height 0
click at [673, 149] on span "Exportar lista de insumos" at bounding box center [695, 150] width 80 height 8
click at [171, 46] on button "Existencias" at bounding box center [173, 53] width 43 height 17
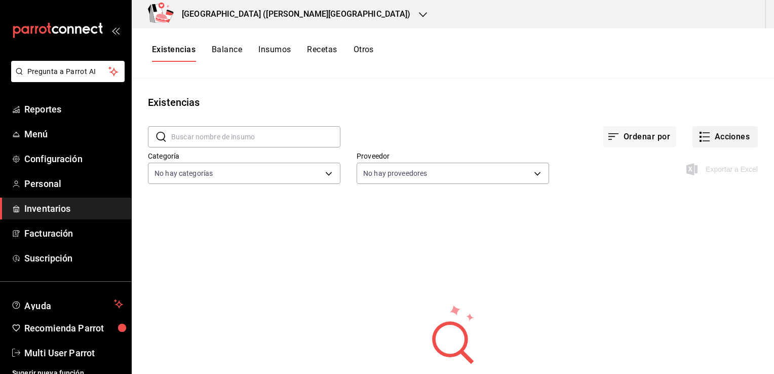
click at [701, 135] on icon "button" at bounding box center [704, 137] width 12 height 12
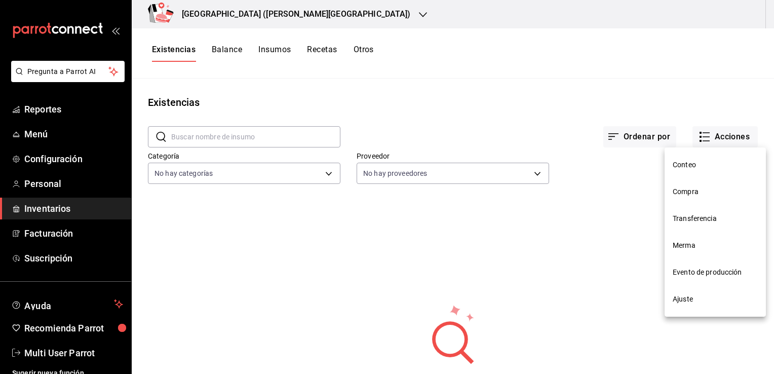
click at [523, 127] on div at bounding box center [387, 187] width 774 height 374
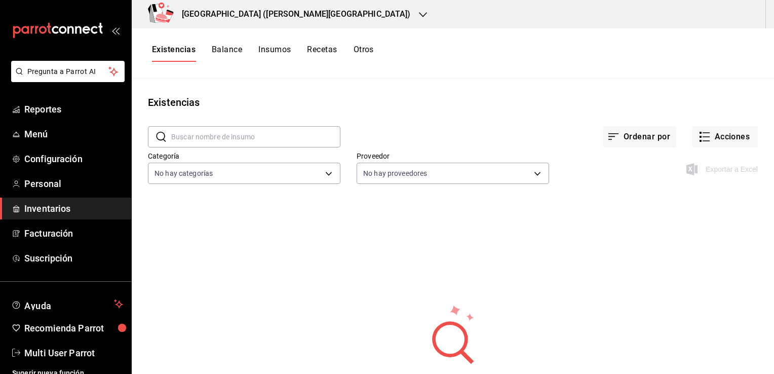
click at [238, 48] on button "Balance" at bounding box center [227, 53] width 30 height 17
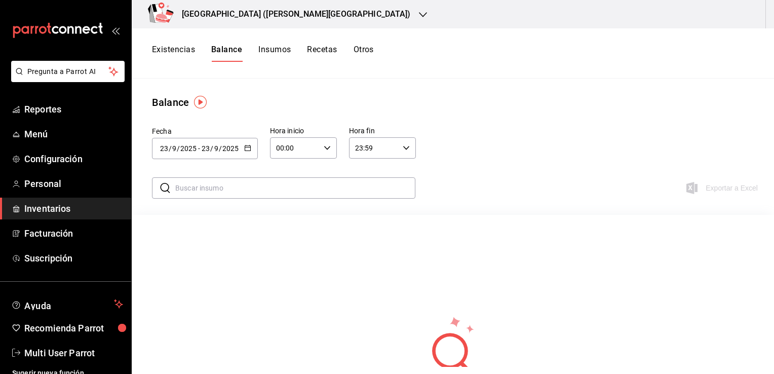
click at [273, 52] on button "Insumos" at bounding box center [274, 53] width 32 height 17
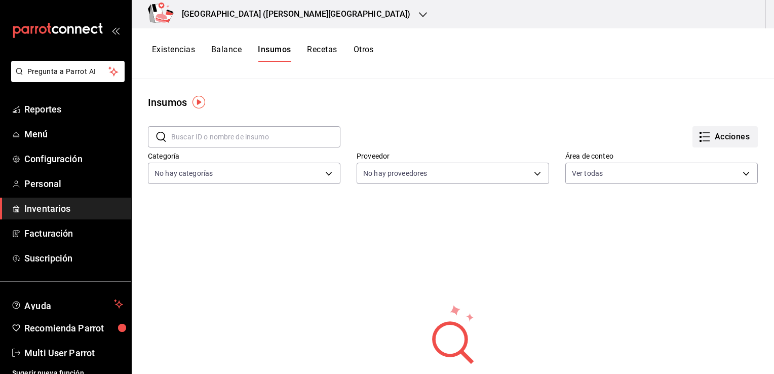
click at [727, 141] on button "Acciones" at bounding box center [724, 136] width 65 height 21
click at [696, 156] on li "Exportar lista de insumos" at bounding box center [696, 150] width 106 height 24
click at [679, 156] on li "Exportar lista de insumos" at bounding box center [696, 150] width 106 height 24
click at [679, 151] on span "Exportar lista de insumos" at bounding box center [695, 150] width 80 height 8
click at [326, 50] on button "Recetas" at bounding box center [322, 53] width 30 height 17
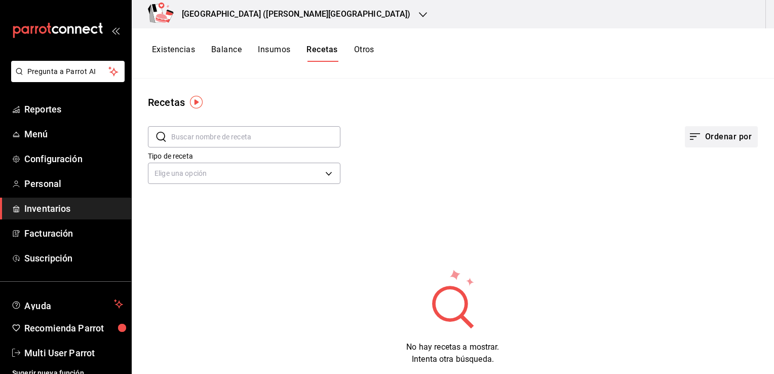
click at [715, 143] on button "Ordenar por" at bounding box center [721, 136] width 73 height 21
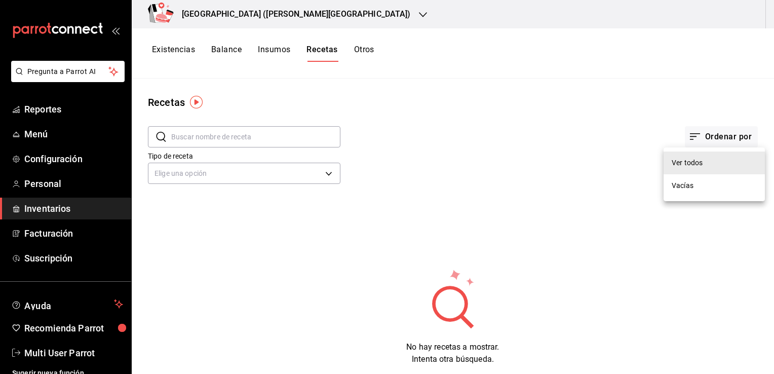
click at [606, 116] on div at bounding box center [387, 187] width 774 height 374
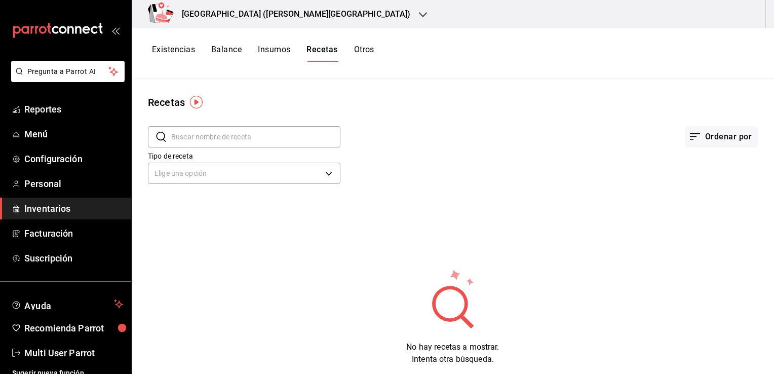
click at [359, 47] on button "Otros" at bounding box center [364, 53] width 20 height 17
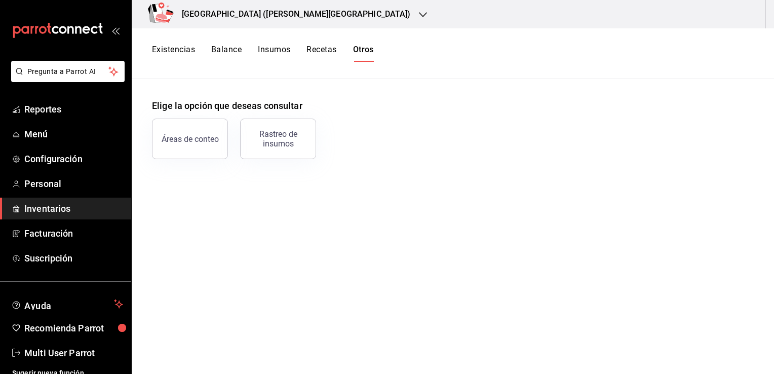
click at [285, 42] on div "Existencias Balance Insumos Recetas Otros" at bounding box center [453, 53] width 642 height 50
click at [275, 52] on button "Insumos" at bounding box center [274, 53] width 32 height 17
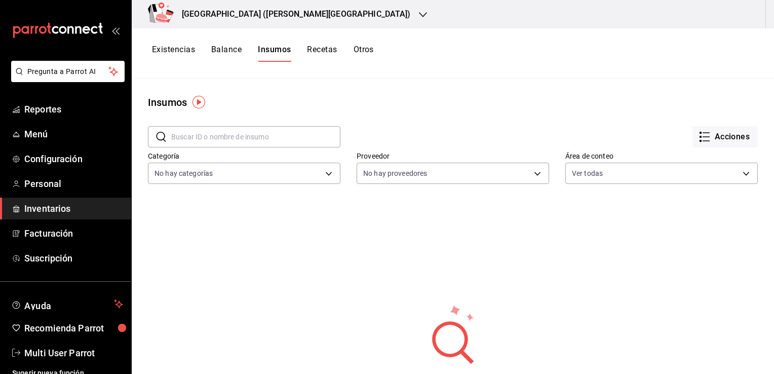
click at [419, 105] on div "Insumos" at bounding box center [453, 102] width 642 height 15
click at [53, 130] on span "Menú" at bounding box center [73, 134] width 99 height 14
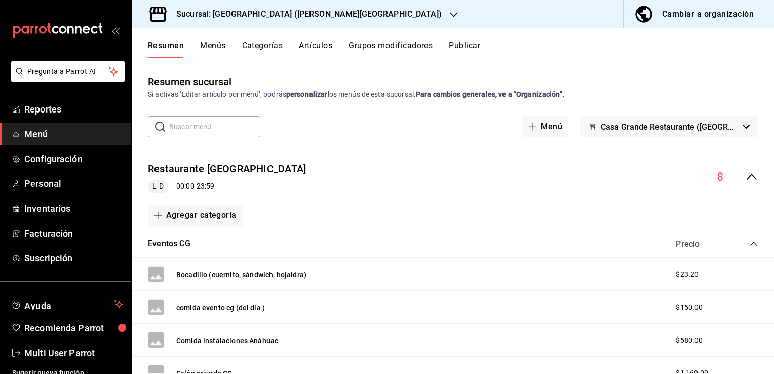
click at [311, 46] on button "Artículos" at bounding box center [315, 49] width 33 height 17
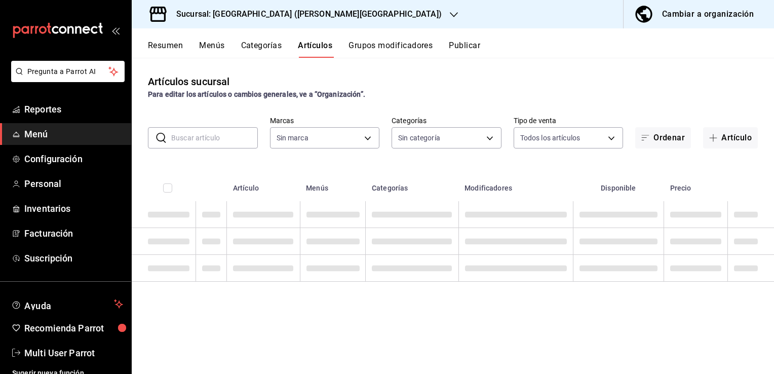
type input "f365649a-a6d2-423e-ad1c-7d61f5b4cd77"
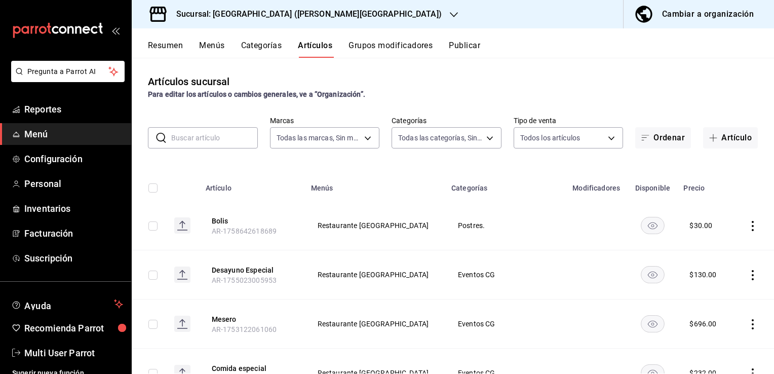
type input "d57e9eb9-8146-45ca-903d-1d7869aebf76,1b467f8b-4791-4194-9c48-d7023e95d0e0,ed53d…"
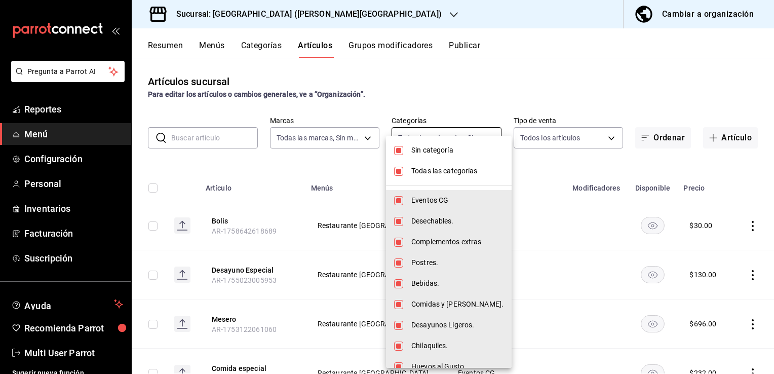
click at [474, 142] on body "Pregunta a Parrot AI Reportes Menú Configuración Personal Inventarios Facturaci…" at bounding box center [387, 187] width 774 height 374
click at [451, 166] on span "Todas las categorías" at bounding box center [457, 171] width 92 height 11
checkbox input "false"
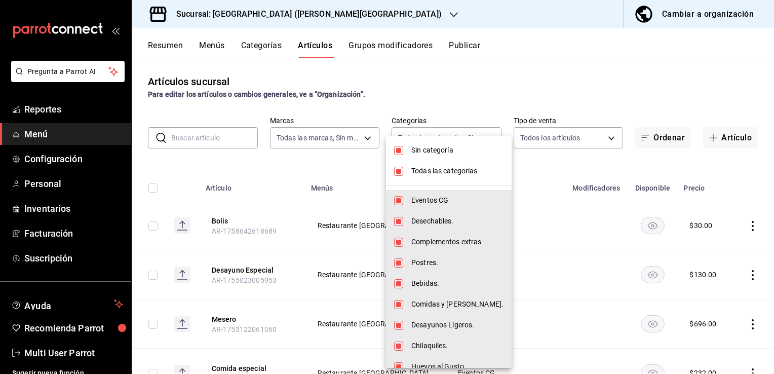
checkbox input "false"
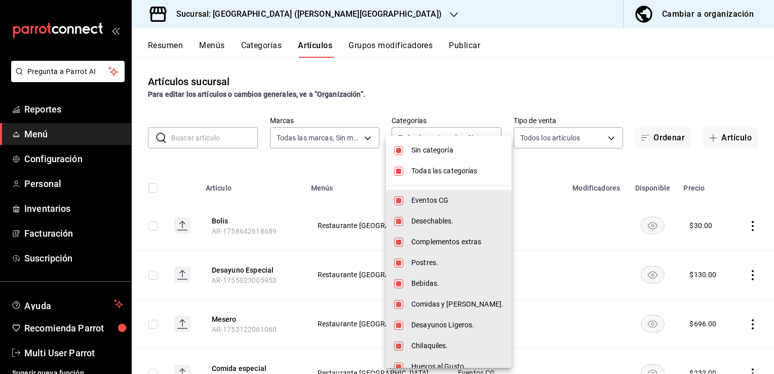
checkbox input "false"
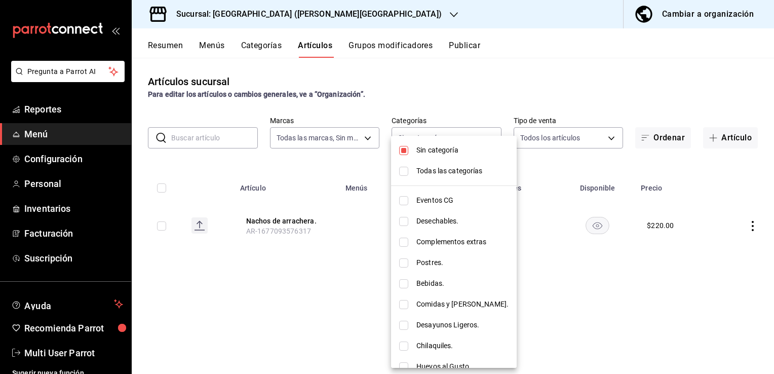
click at [435, 163] on li "Todas las categorías" at bounding box center [454, 171] width 126 height 21
type input "d57e9eb9-8146-45ca-903d-1d7869aebf76,1b467f8b-4791-4194-9c48-d7023e95d0e0,ed53d…"
checkbox input "true"
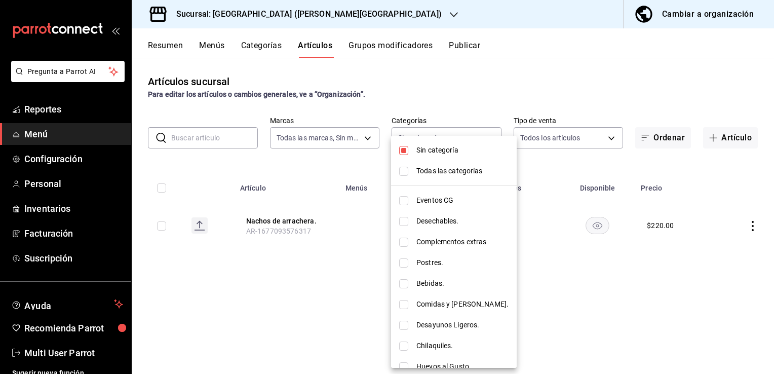
checkbox input "true"
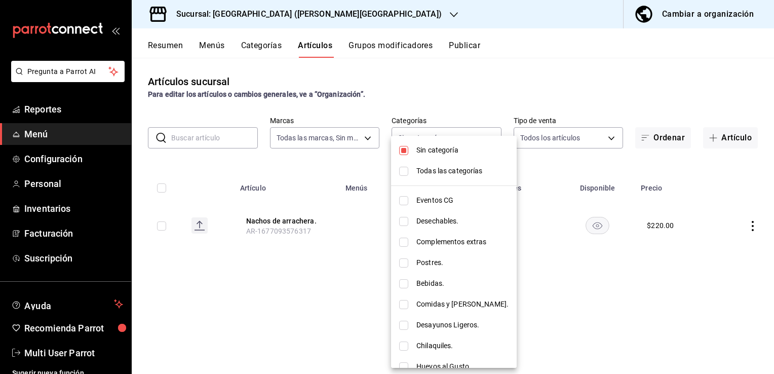
checkbox input "true"
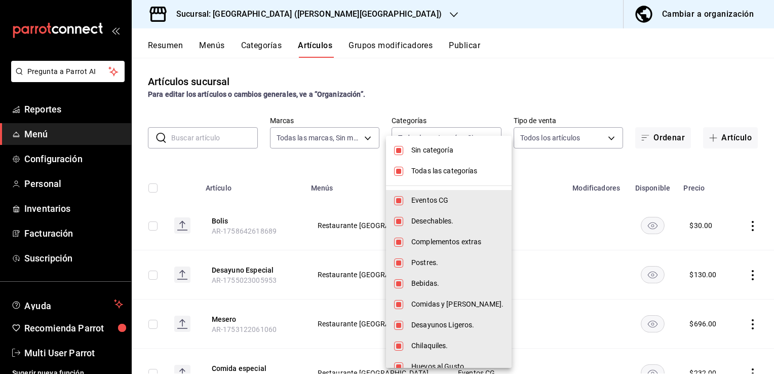
click at [413, 100] on div at bounding box center [387, 187] width 774 height 374
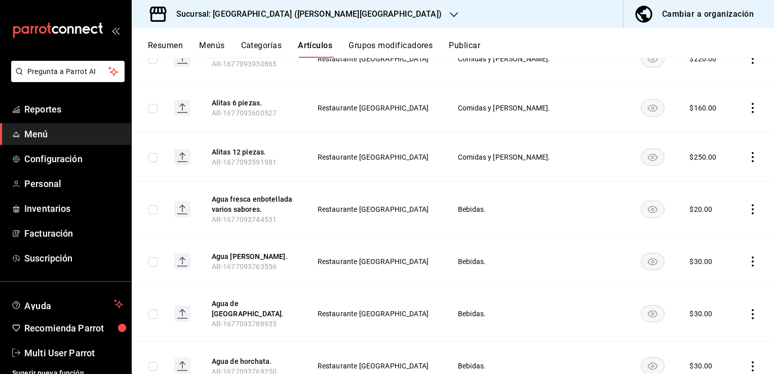
scroll to position [4790, 0]
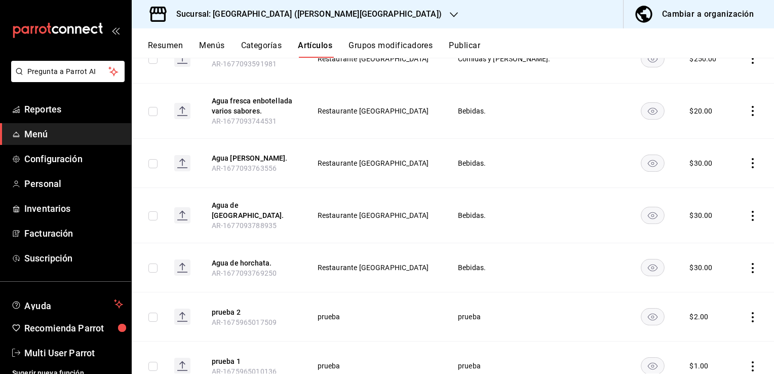
click at [210, 56] on button "Menús" at bounding box center [211, 49] width 25 height 17
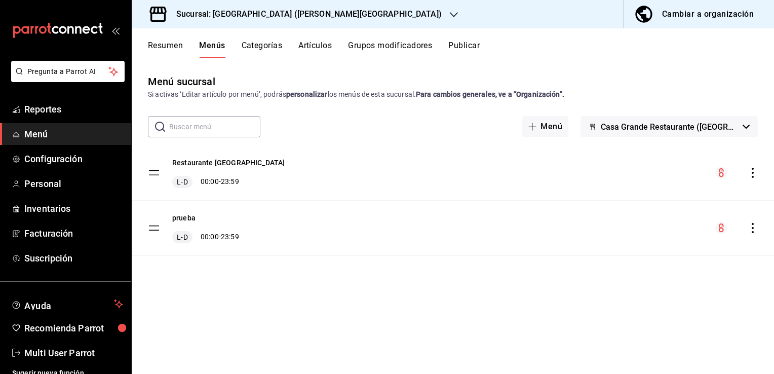
click at [757, 177] on icon "actions" at bounding box center [753, 173] width 10 height 10
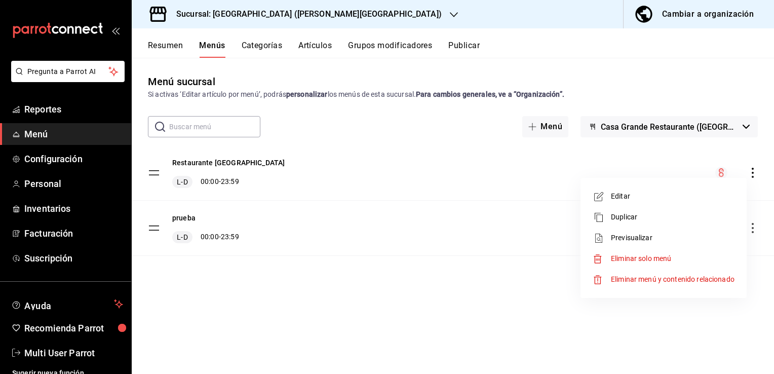
click at [193, 162] on div at bounding box center [387, 187] width 774 height 374
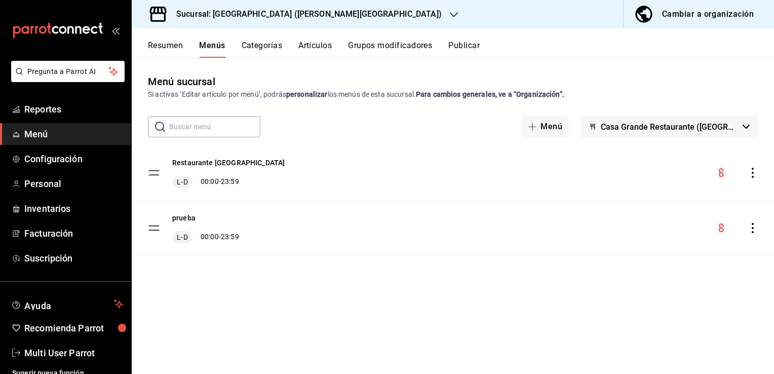
click at [149, 176] on tbody "Restaurante [GEOGRAPHIC_DATA] 00:00 - 23:59 prueba L-D 00:00 - 23:59" at bounding box center [453, 200] width 642 height 110
click at [218, 164] on button "Restaurante [GEOGRAPHIC_DATA]" at bounding box center [228, 163] width 112 height 10
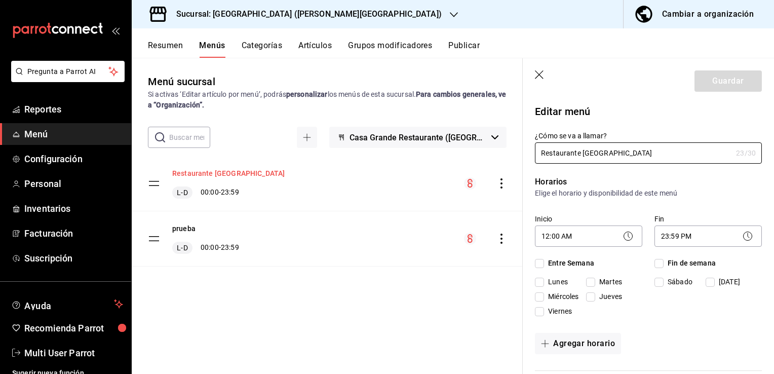
checkbox input "true"
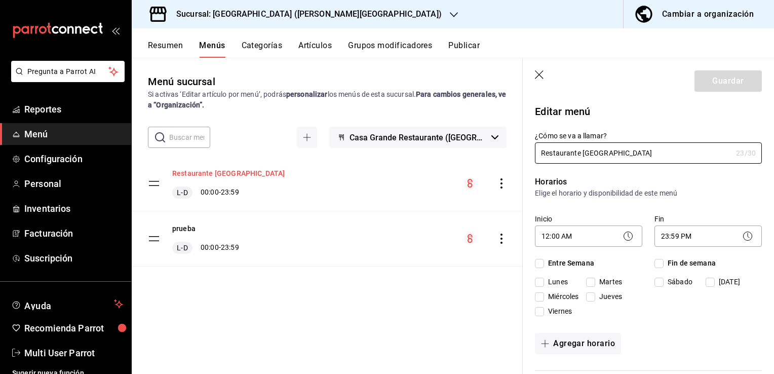
checkbox input "true"
click at [160, 49] on button "Resumen" at bounding box center [165, 49] width 35 height 17
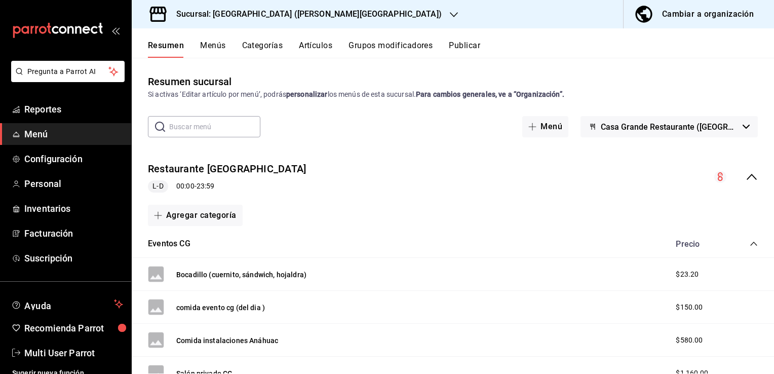
click at [316, 47] on button "Artículos" at bounding box center [315, 49] width 33 height 17
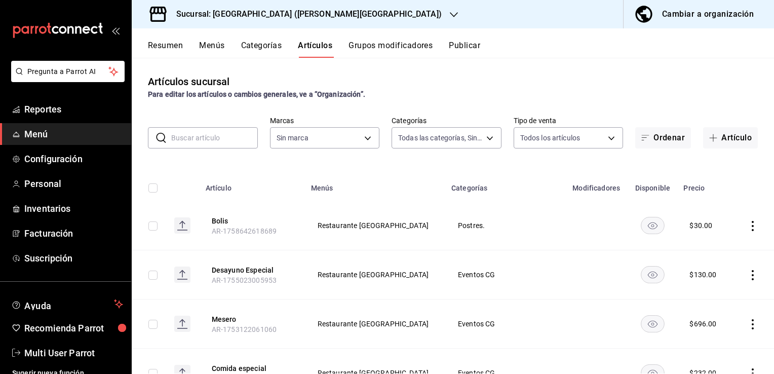
type input "d57e9eb9-8146-45ca-903d-1d7869aebf76,1b467f8b-4791-4194-9c48-d7023e95d0e0,ed53d…"
type input "f365649a-a6d2-423e-ad1c-7d61f5b4cd77"
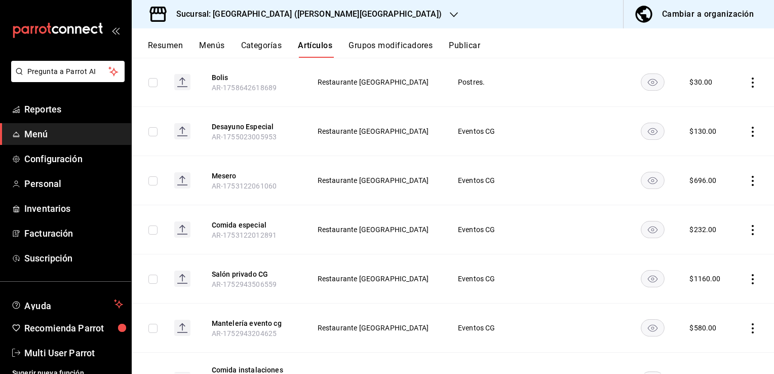
scroll to position [143, 0]
drag, startPoint x: 215, startPoint y: 179, endPoint x: 500, endPoint y: 185, distance: 285.2
click at [500, 185] on tr "Mesero AR-1753122061060 Restaurante [GEOGRAPHIC_DATA] Eventos CG $ 696.00" at bounding box center [453, 180] width 642 height 49
click at [500, 185] on td "Eventos CG" at bounding box center [505, 180] width 121 height 49
click at [691, 190] on td "$ 696.00" at bounding box center [705, 180] width 57 height 49
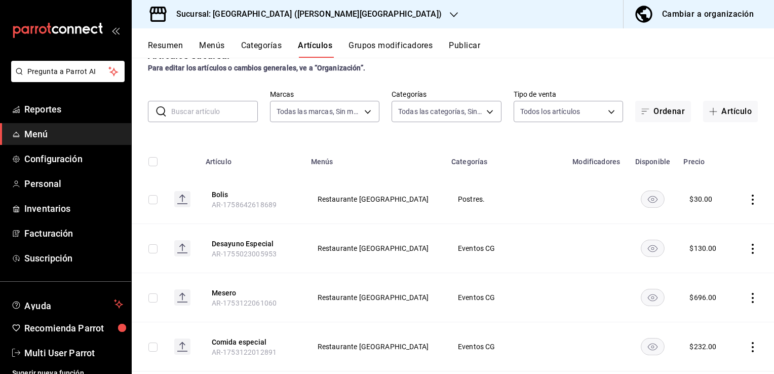
scroll to position [0, 0]
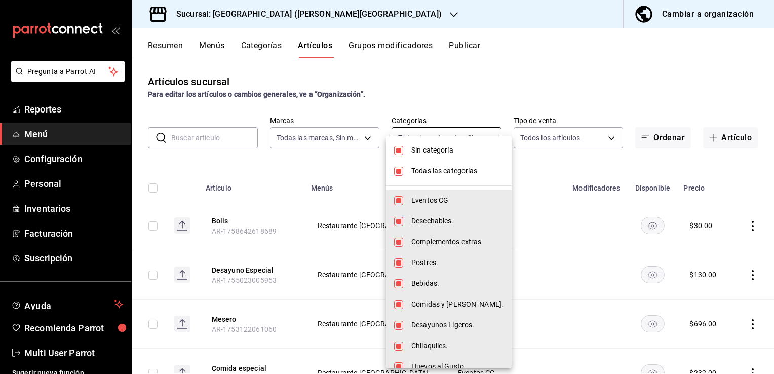
click at [459, 137] on body "Pregunta a Parrot AI Reportes Menú Configuración Personal Inventarios Facturaci…" at bounding box center [387, 187] width 774 height 374
click at [425, 171] on span "Todas las categorías" at bounding box center [457, 171] width 92 height 11
checkbox input "false"
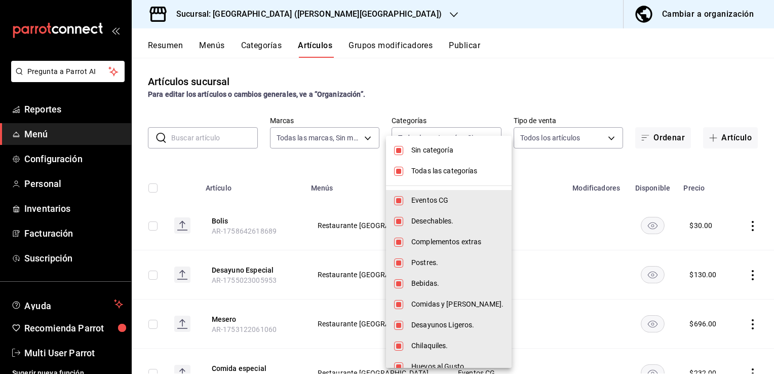
checkbox input "false"
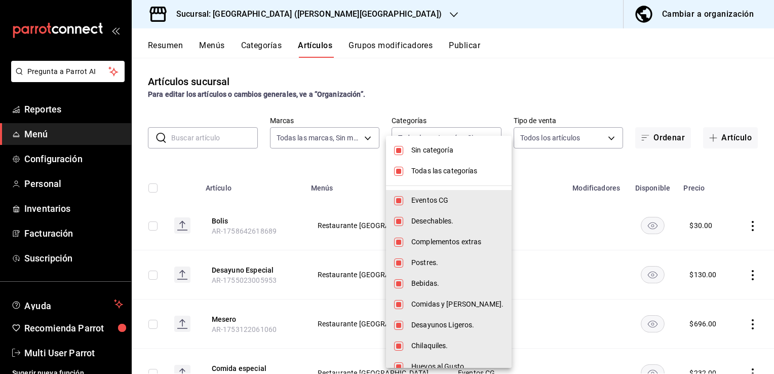
checkbox input "false"
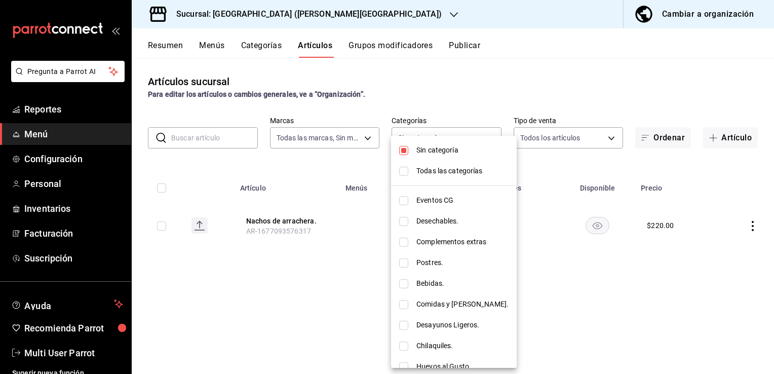
click at [407, 198] on input "checkbox" at bounding box center [403, 200] width 9 height 9
checkbox input "true"
type input "d57e9eb9-8146-45ca-903d-1d7869aebf76"
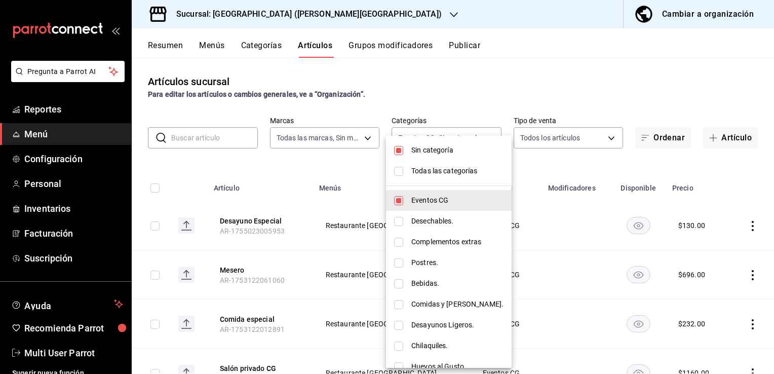
click at [647, 161] on div at bounding box center [387, 187] width 774 height 374
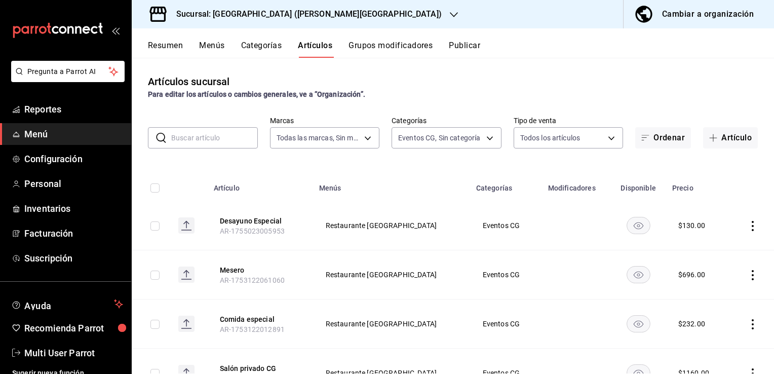
click at [634, 82] on div "Artículos sucursal Para editar los artículos o cambios generales, ve a “Organiz…" at bounding box center [453, 87] width 642 height 26
